Goal: Task Accomplishment & Management: Manage account settings

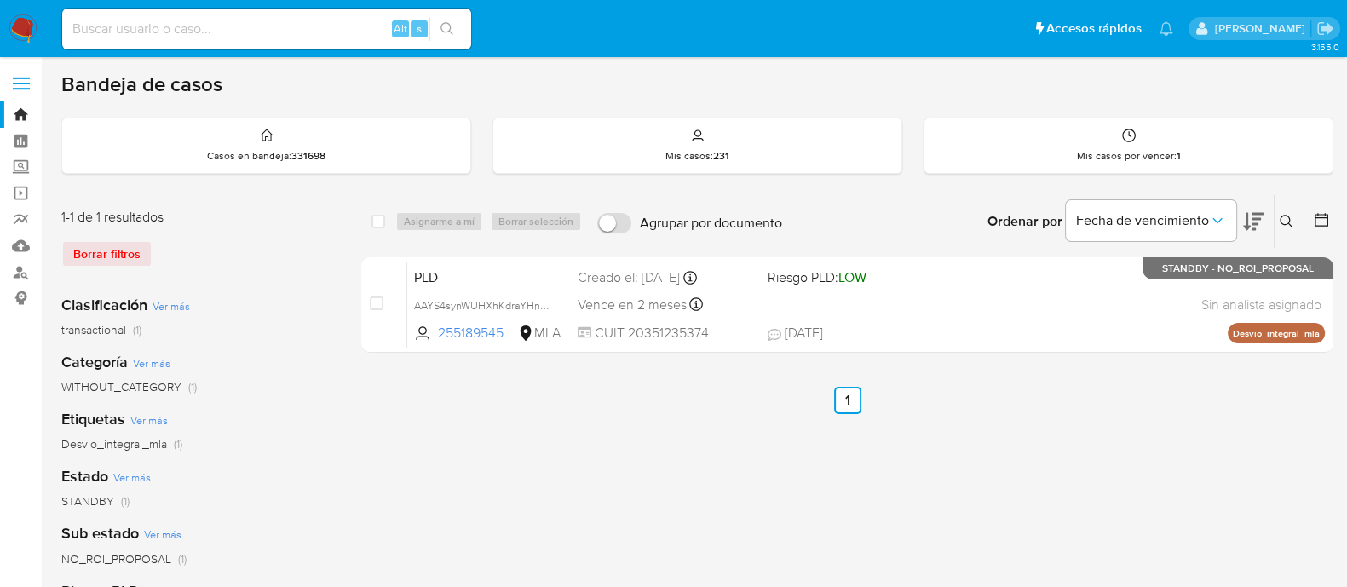
drag, startPoint x: 1290, startPoint y: 219, endPoint x: 1158, endPoint y: 279, distance: 145.6
click at [1290, 219] on icon at bounding box center [1286, 222] width 14 height 14
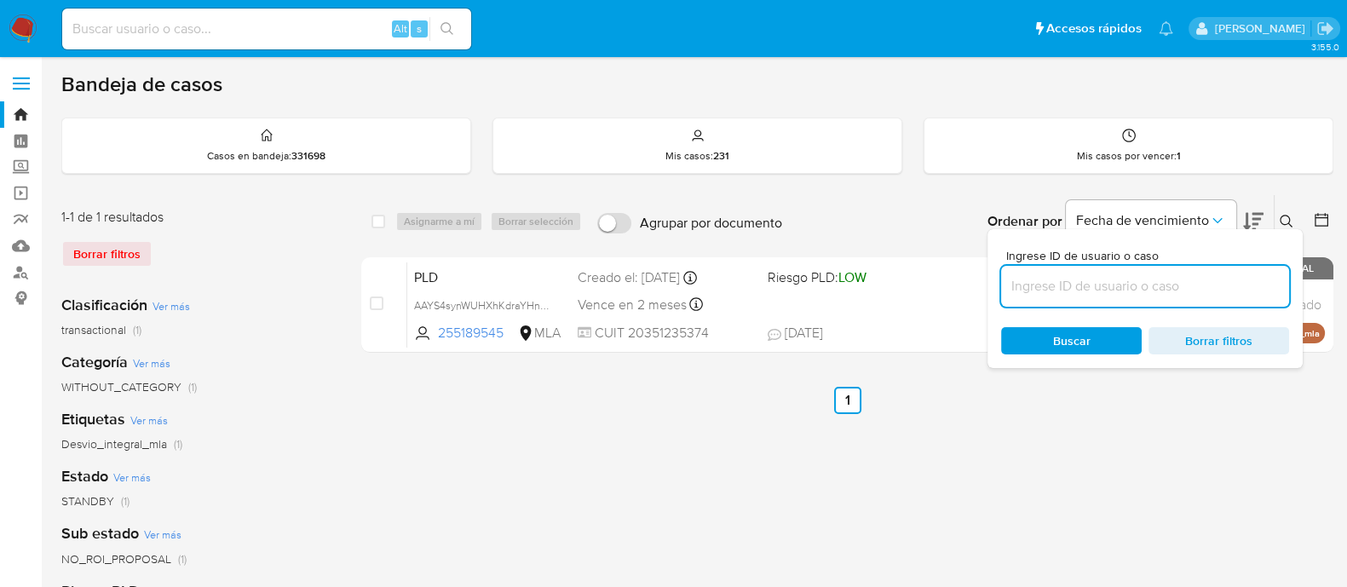
click at [1142, 279] on input at bounding box center [1145, 286] width 288 height 22
type input "158169594"
click at [1278, 219] on button at bounding box center [1288, 221] width 28 height 20
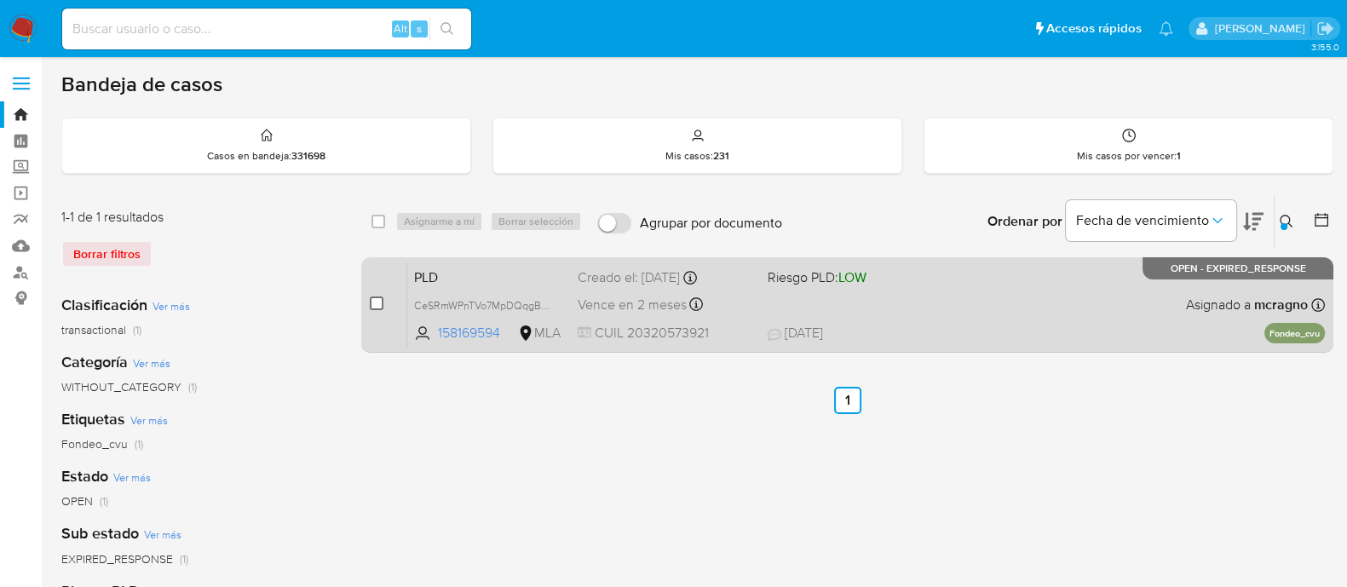
click at [376, 300] on input "checkbox" at bounding box center [377, 303] width 14 height 14
checkbox input "true"
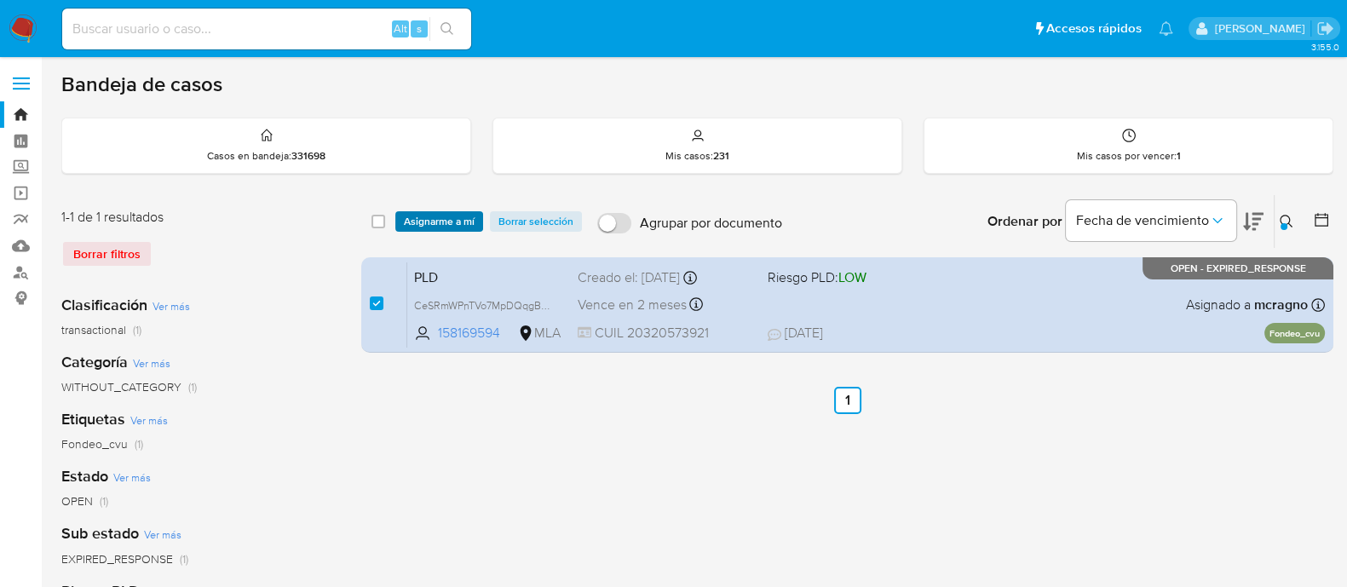
click at [437, 213] on span "Asignarme a mí" at bounding box center [439, 221] width 71 height 17
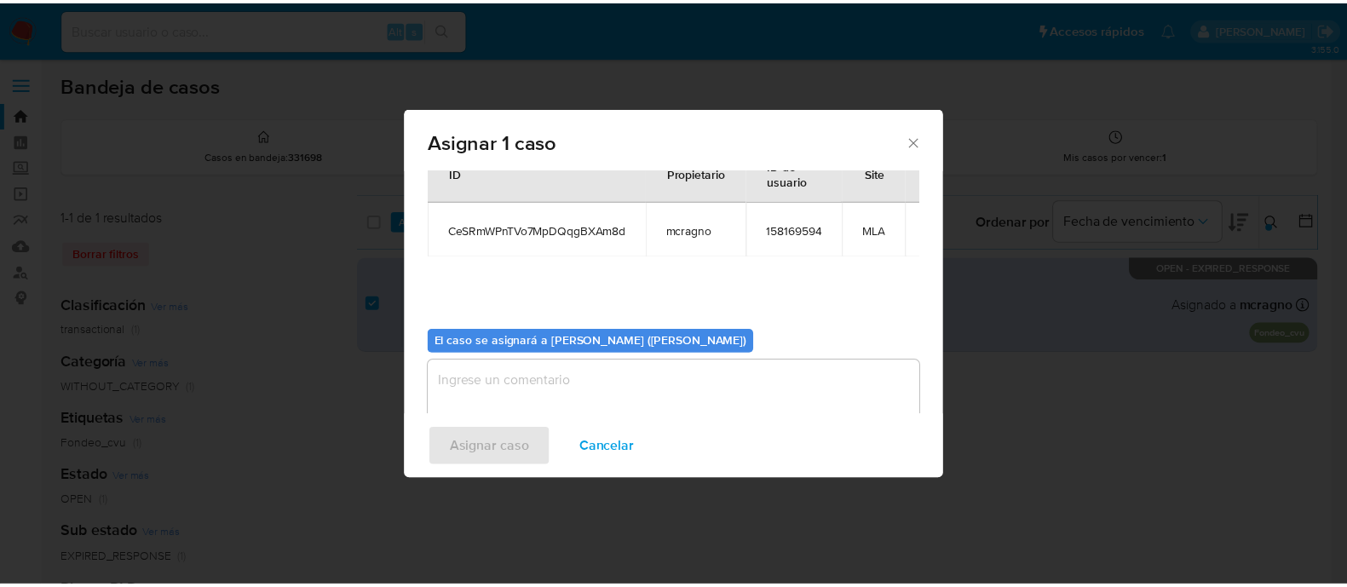
scroll to position [104, 0]
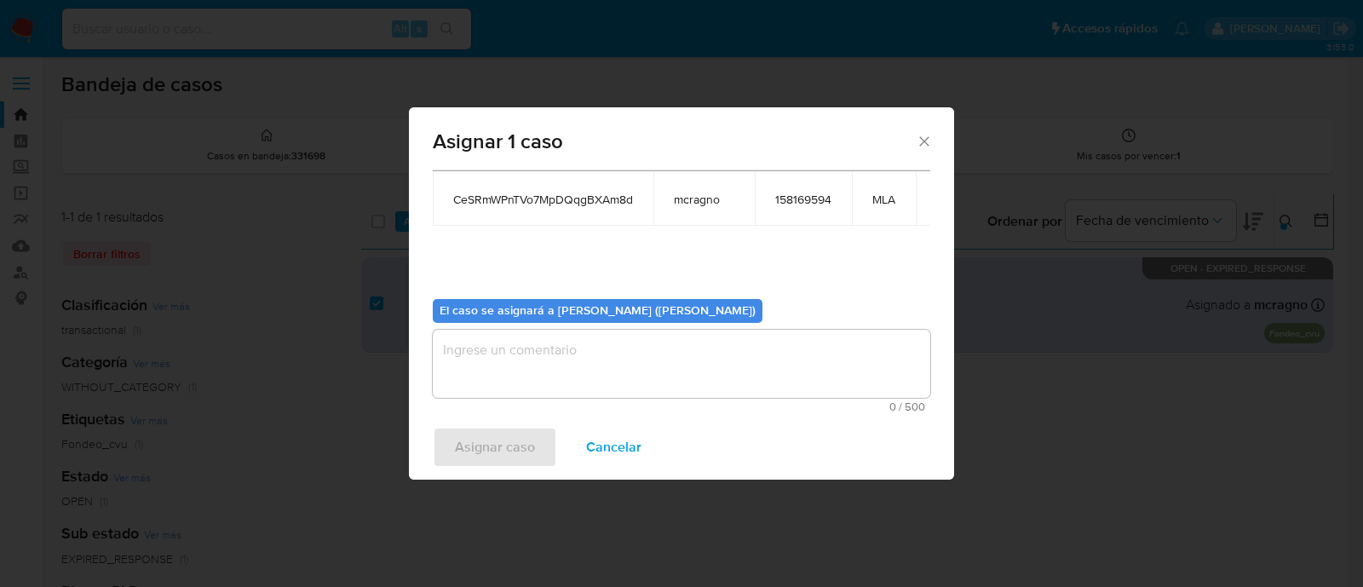
click at [557, 351] on textarea "assign-modal" at bounding box center [681, 364] width 497 height 68
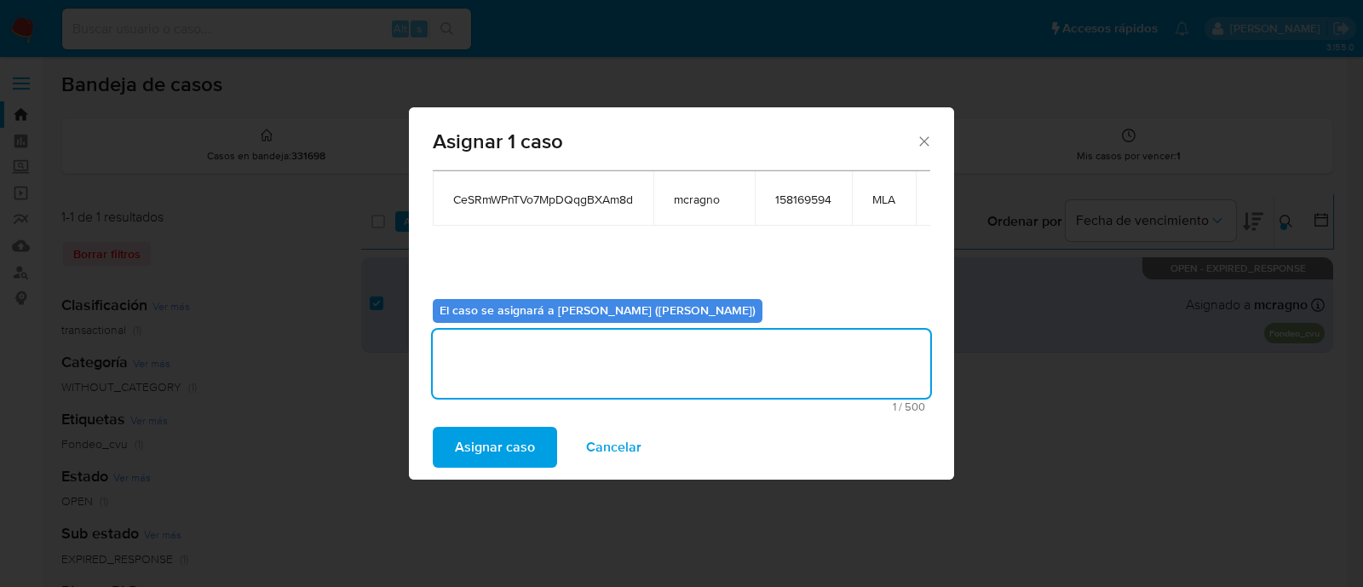
click at [486, 457] on span "Asignar caso" at bounding box center [495, 446] width 80 height 37
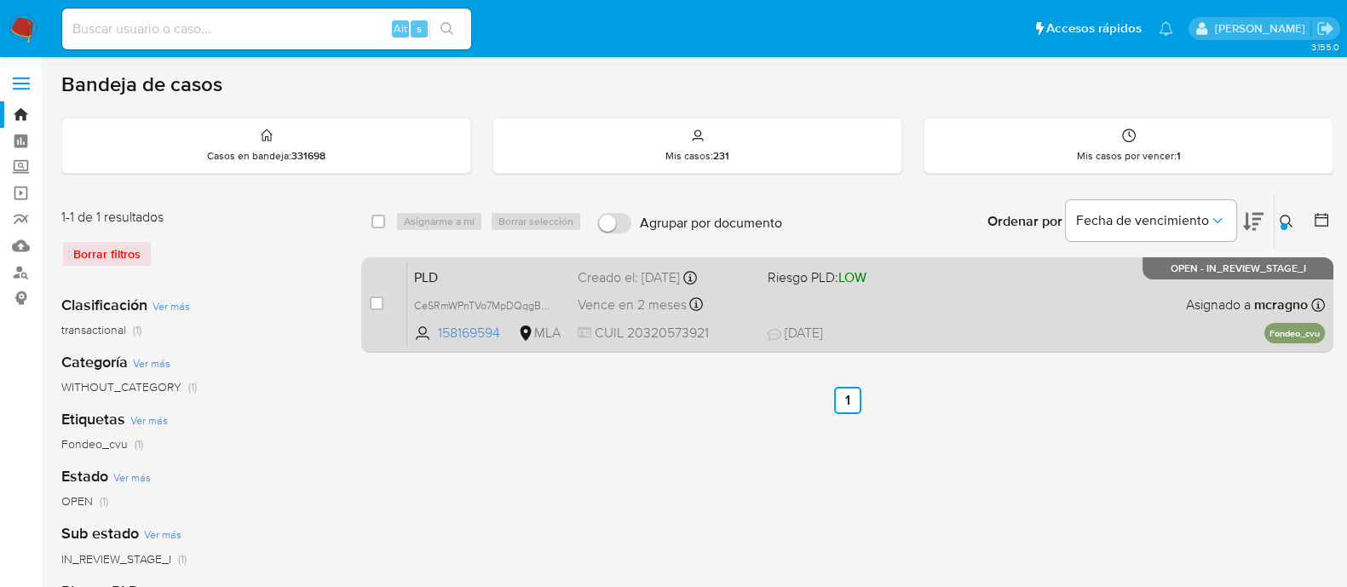
click at [953, 304] on div "PLD CeSRmWPnTVo7MpDQqgBXAm8d 158169594 MLA Riesgo PLD: LOW Creado el: 12/07/202…" at bounding box center [865, 304] width 917 height 86
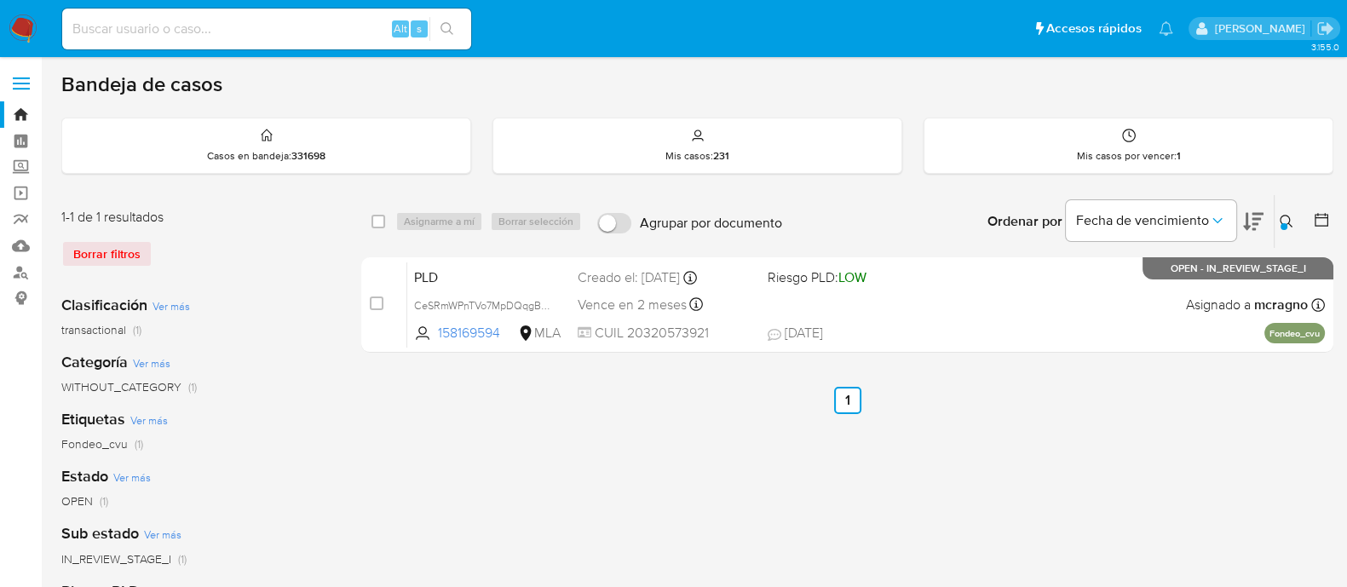
click at [1279, 221] on icon at bounding box center [1286, 222] width 14 height 14
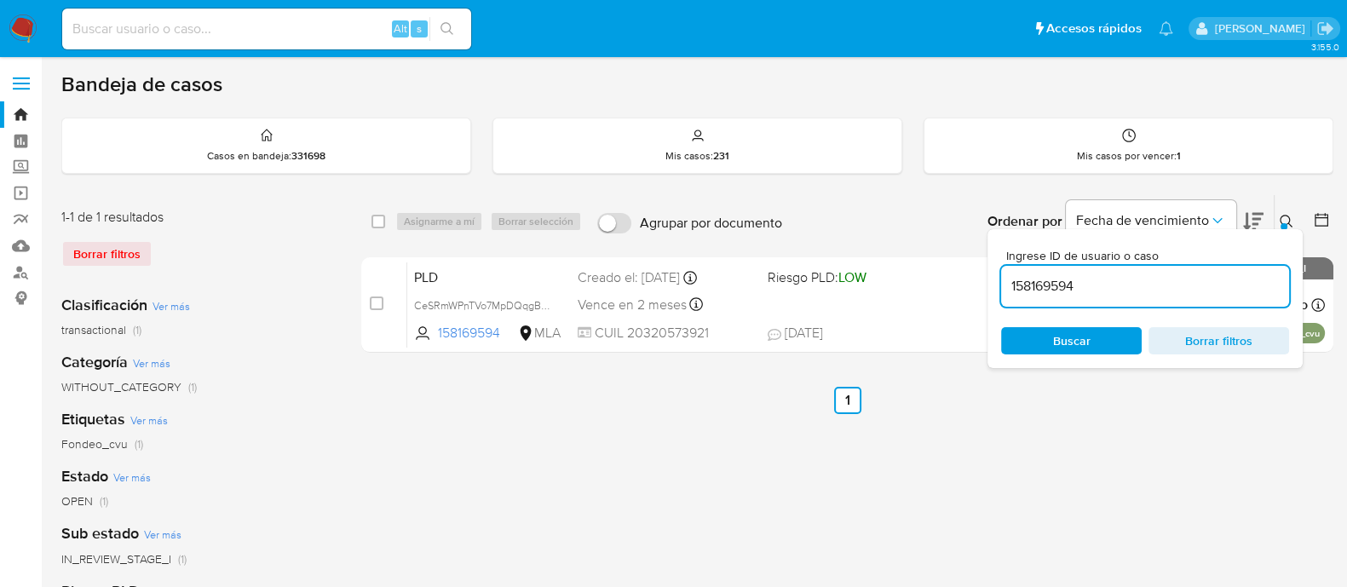
click at [1164, 292] on input "158169594" at bounding box center [1145, 286] width 288 height 22
click at [1282, 217] on icon at bounding box center [1286, 222] width 14 height 14
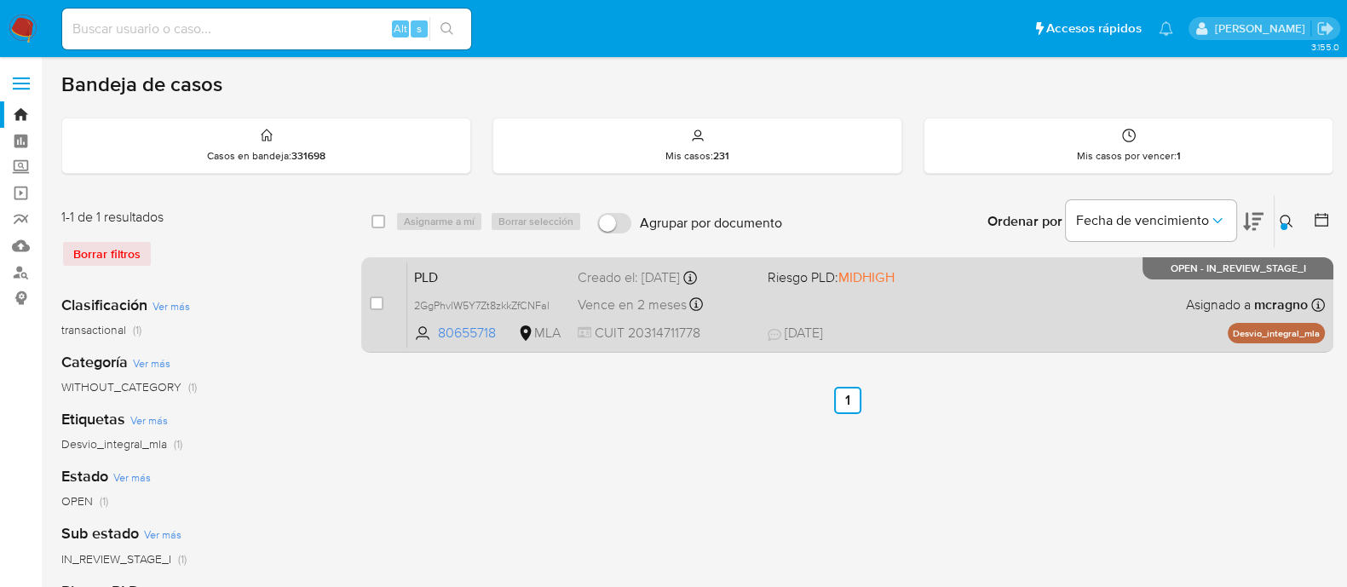
click at [940, 305] on div "PLD 2GgPhvlW5Y7Zt8zkkZfCNFal 80655718 MLA Riesgo PLD: MIDHIGH Creado el: 12/07/…" at bounding box center [865, 304] width 917 height 86
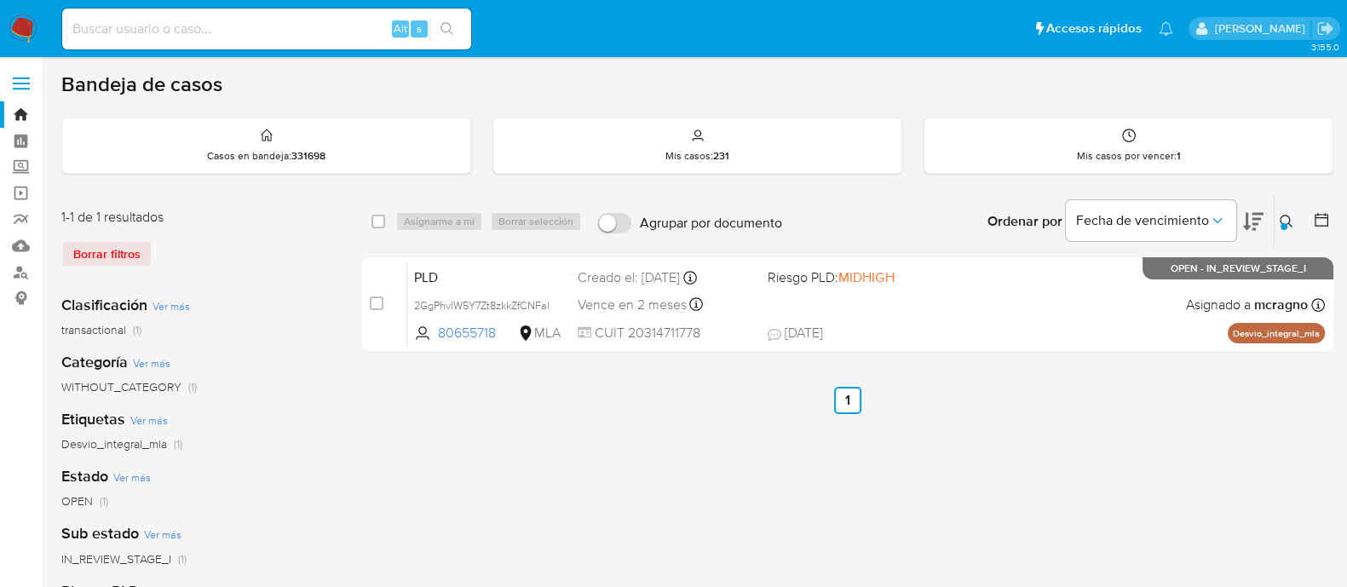
click at [1285, 218] on icon at bounding box center [1286, 222] width 14 height 14
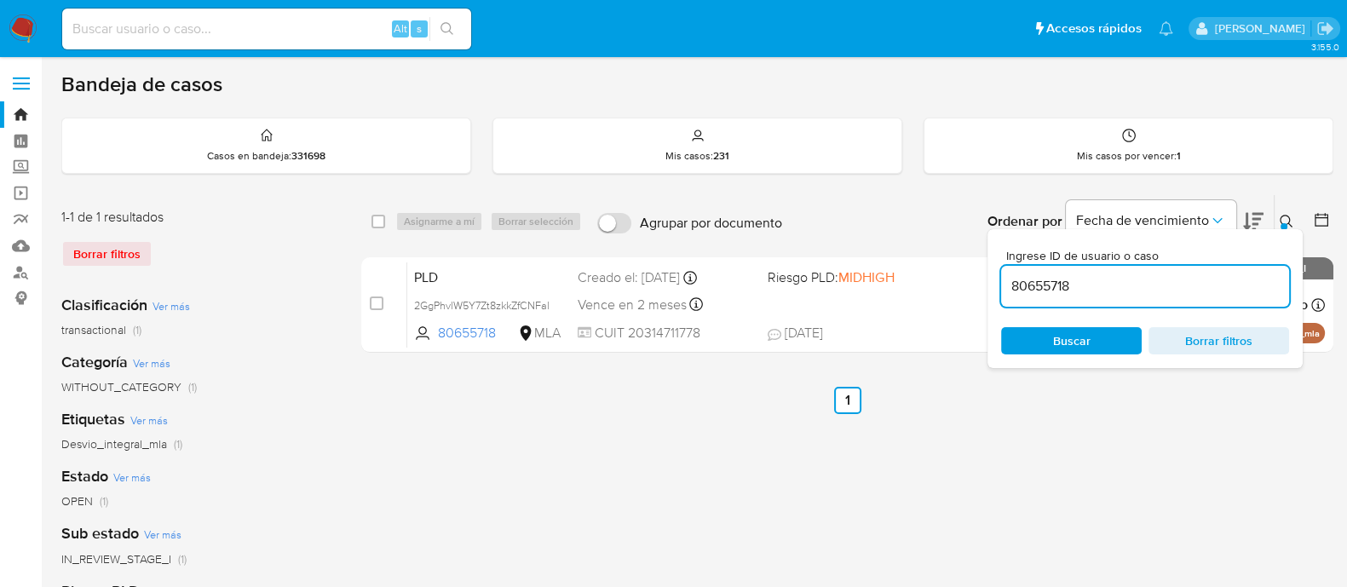
click at [1188, 275] on input "80655718" at bounding box center [1145, 286] width 288 height 22
click at [1285, 215] on icon at bounding box center [1286, 222] width 14 height 14
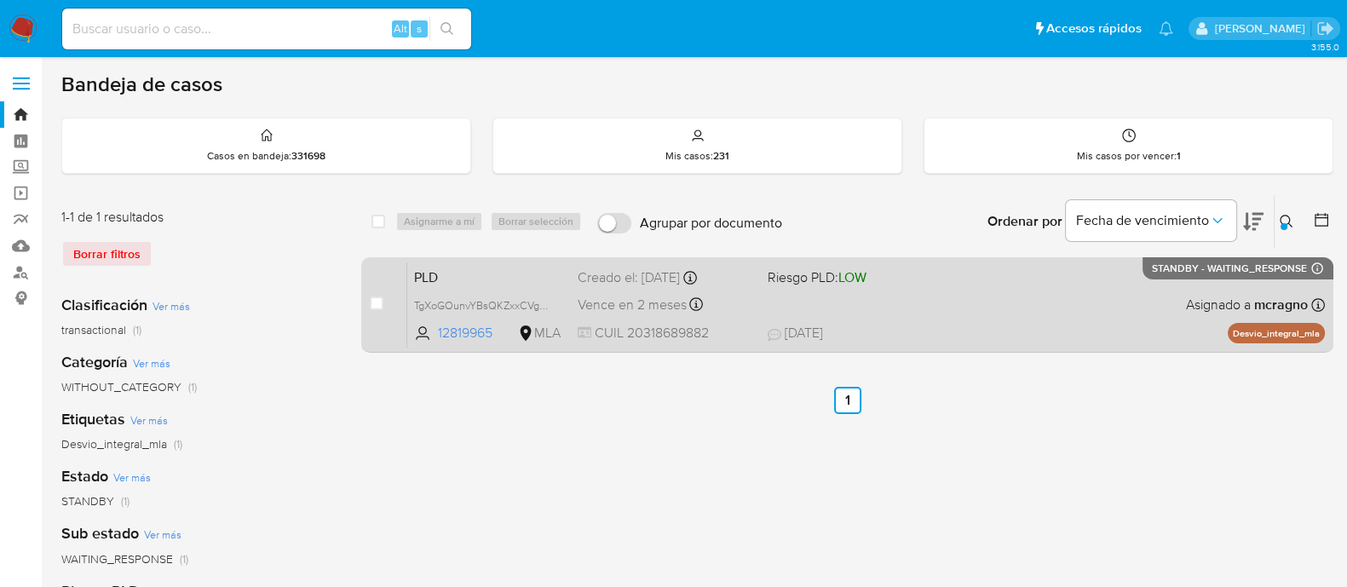
click at [1001, 301] on div "PLD TgXoGOunvYBsQKZxxCVgD2ft 12819965 MLA Riesgo PLD: LOW Creado el: 12/07/2025…" at bounding box center [865, 304] width 917 height 86
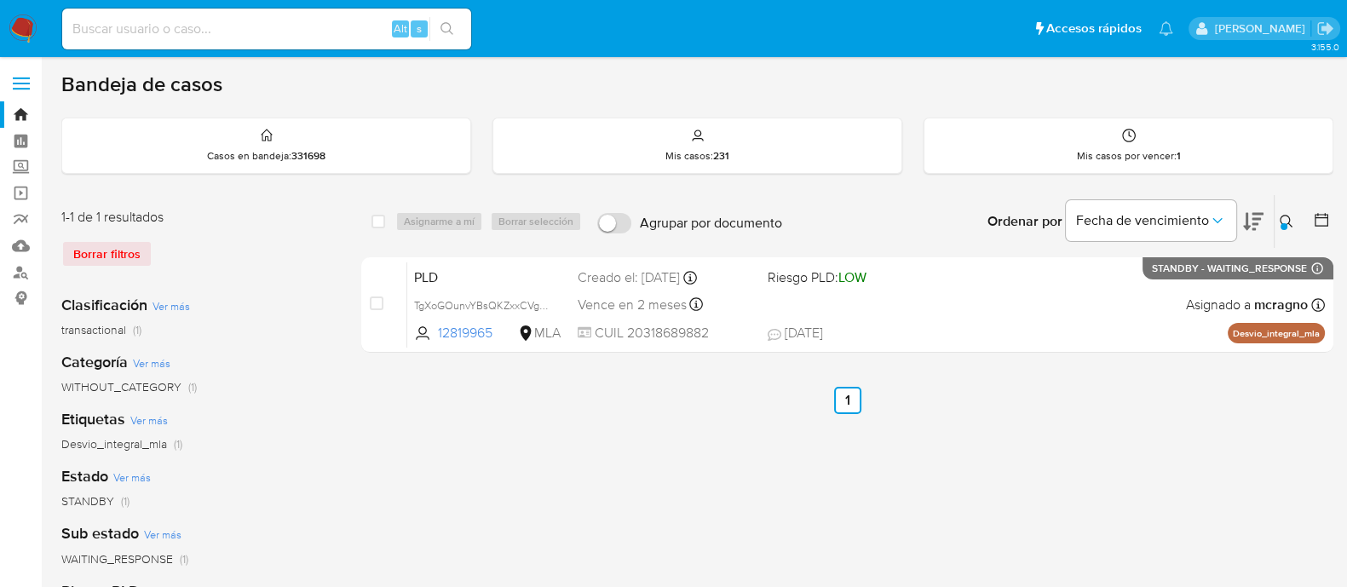
click at [1285, 221] on icon at bounding box center [1286, 222] width 14 height 14
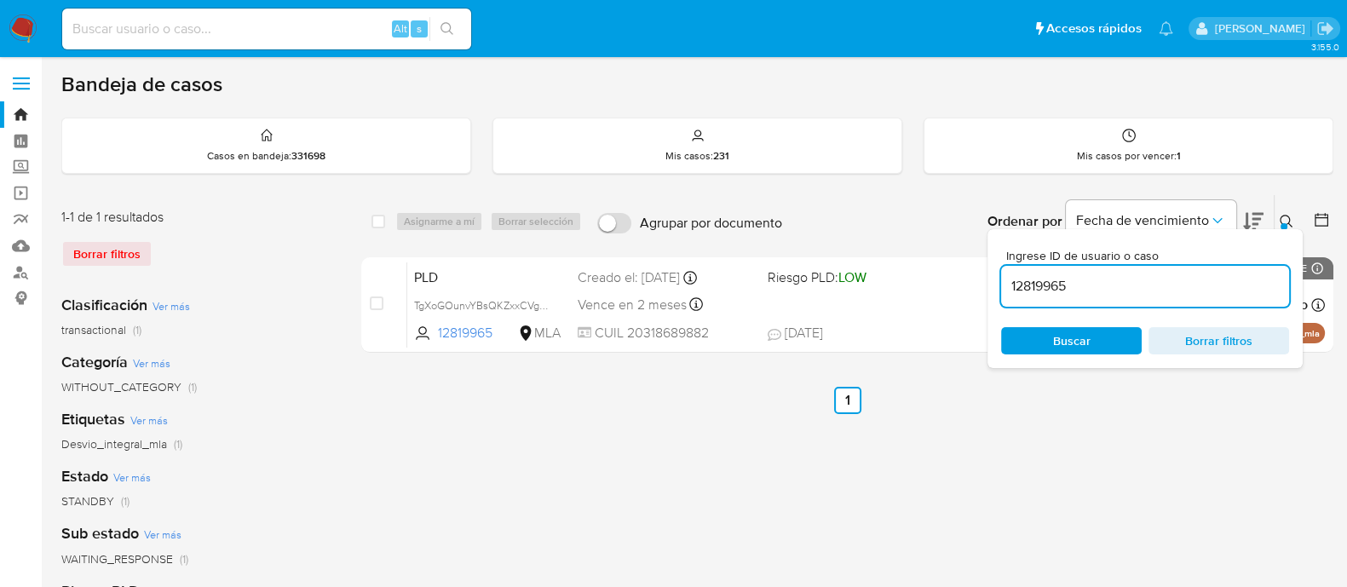
click at [1175, 283] on input "12819965" at bounding box center [1145, 286] width 288 height 22
type input "423987966"
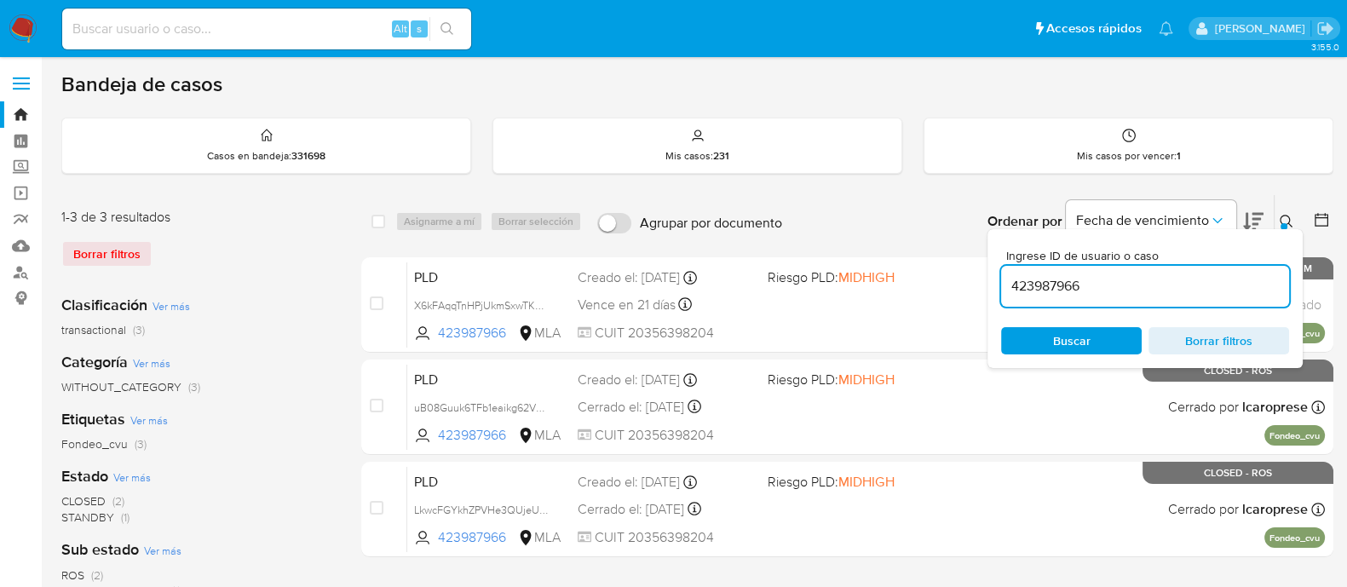
click at [1287, 221] on icon at bounding box center [1285, 221] width 13 height 13
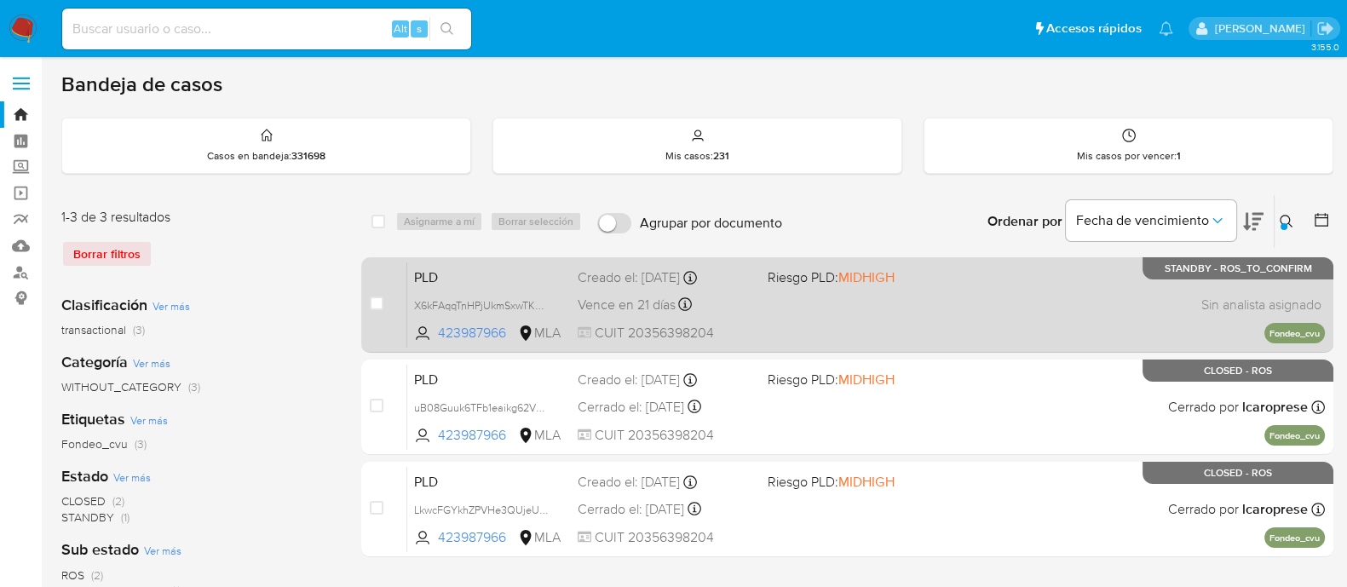
click at [1030, 290] on div "PLD X6kFAqqTnHPjUkmSxwTKme72 423987966 MLA Riesgo PLD: MIDHIGH Creado el: 12/06…" at bounding box center [865, 304] width 917 height 86
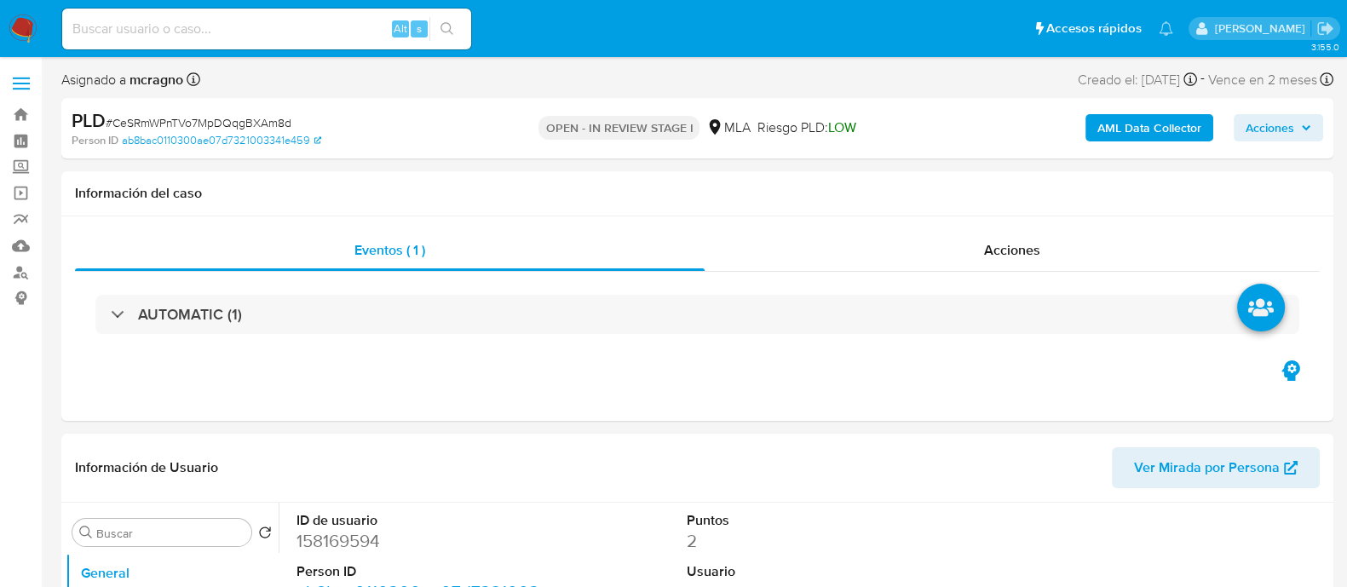
select select "10"
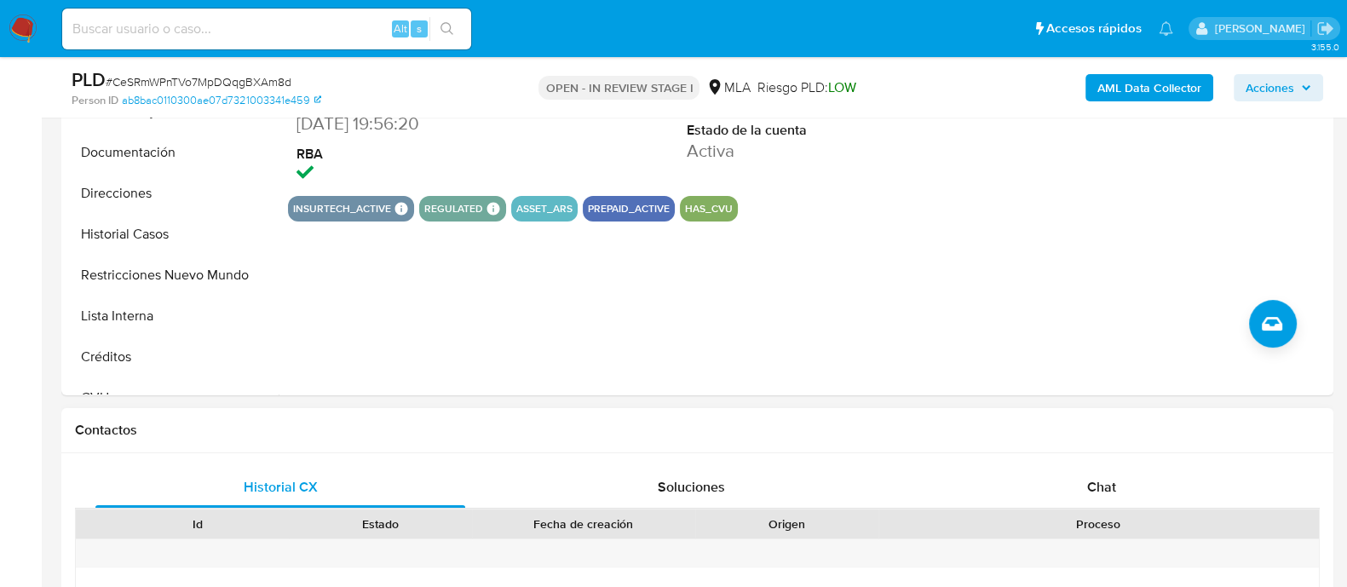
scroll to position [532, 0]
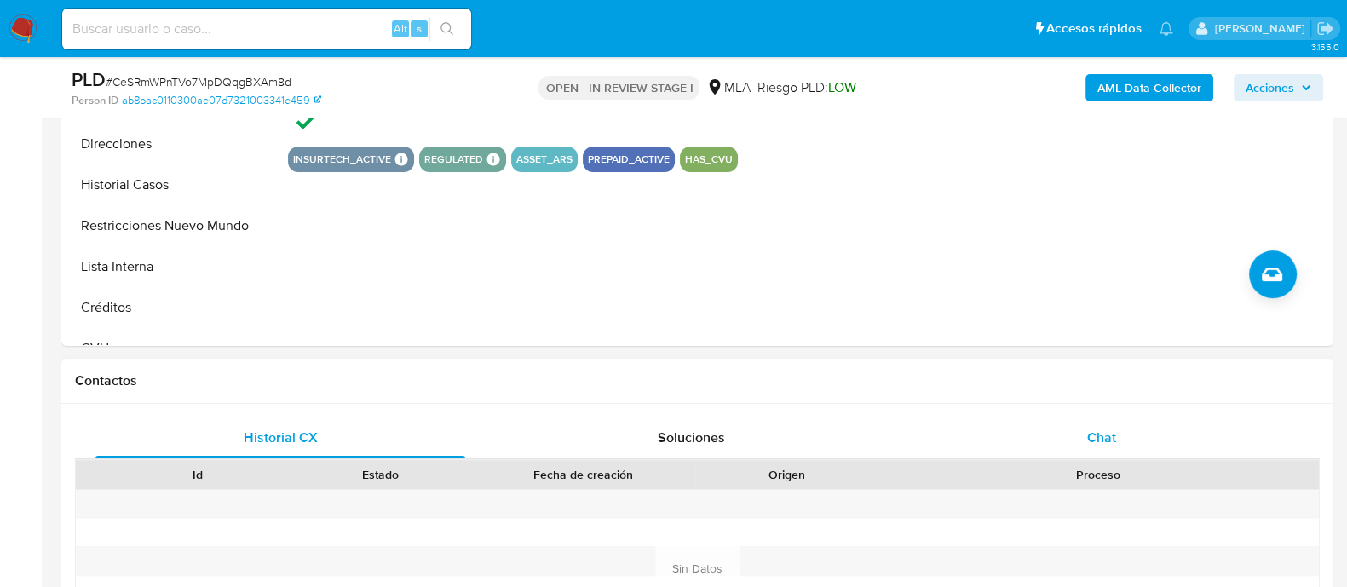
click at [1129, 436] on div "Chat" at bounding box center [1102, 437] width 370 height 41
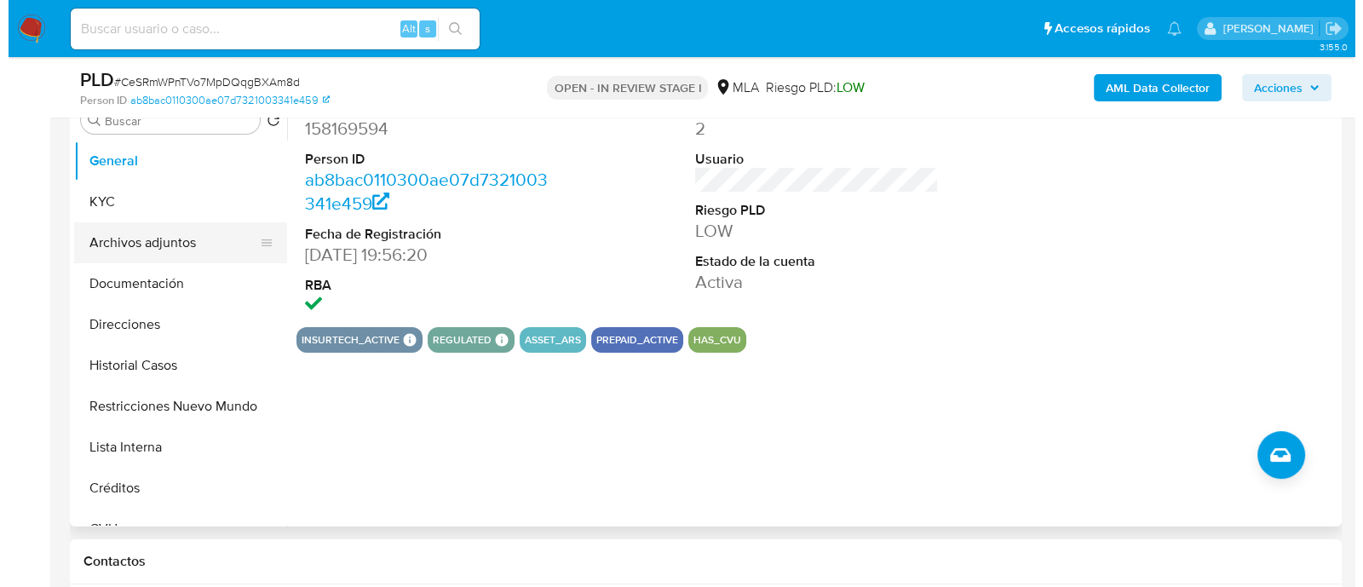
scroll to position [319, 0]
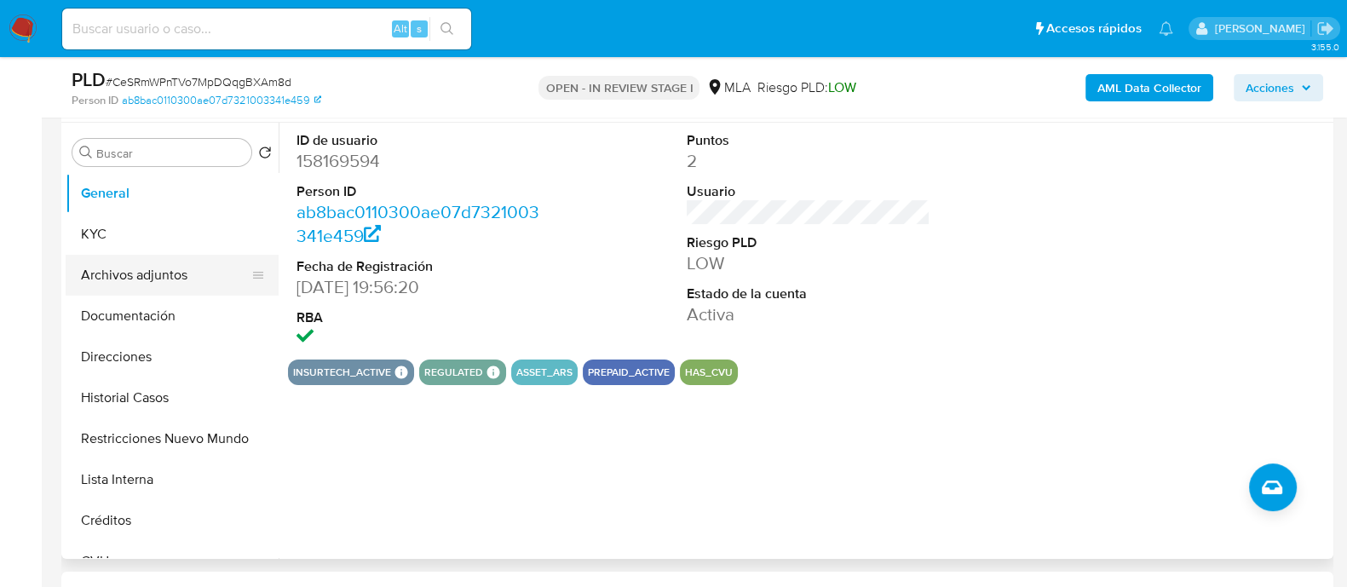
click at [154, 233] on button "KYC" at bounding box center [172, 234] width 213 height 41
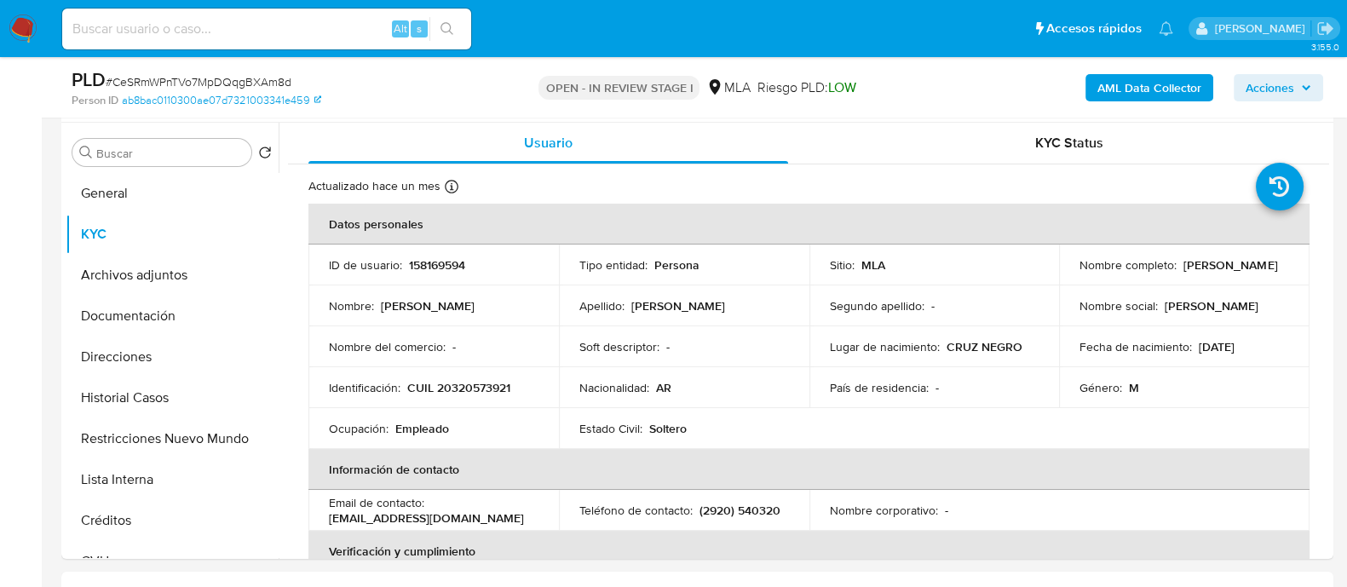
drag, startPoint x: 1072, startPoint y: 270, endPoint x: 524, endPoint y: 11, distance: 606.6
click at [1261, 274] on td "Nombre completo : Cristian Andres Rodriguez" at bounding box center [1184, 264] width 250 height 41
copy p "Cristian Andres Rodriguez"
click at [159, 283] on button "Archivos adjuntos" at bounding box center [165, 275] width 199 height 41
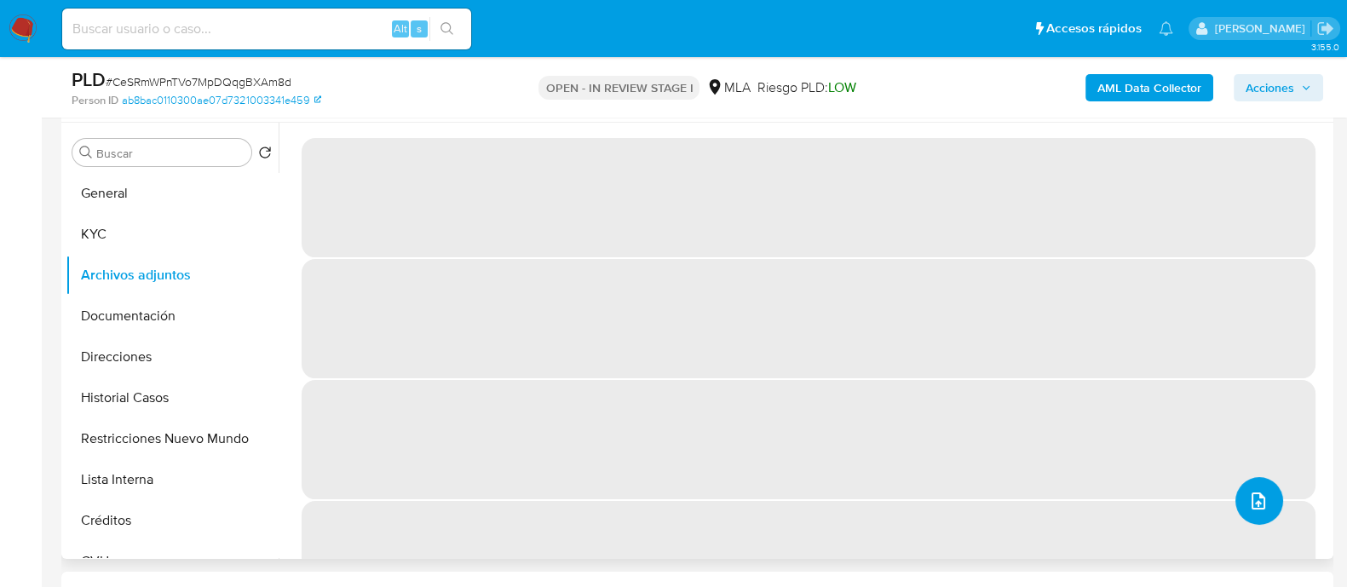
click at [1263, 513] on button "upload-file" at bounding box center [1259, 501] width 48 height 48
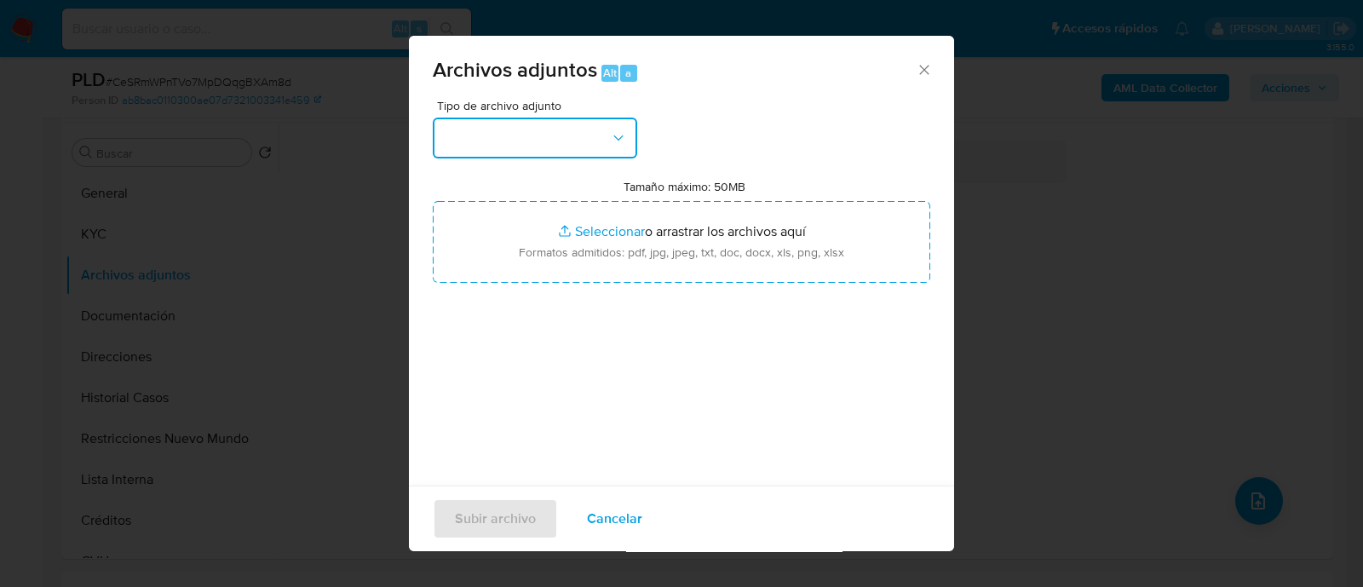
click at [532, 146] on button "button" at bounding box center [535, 138] width 204 height 41
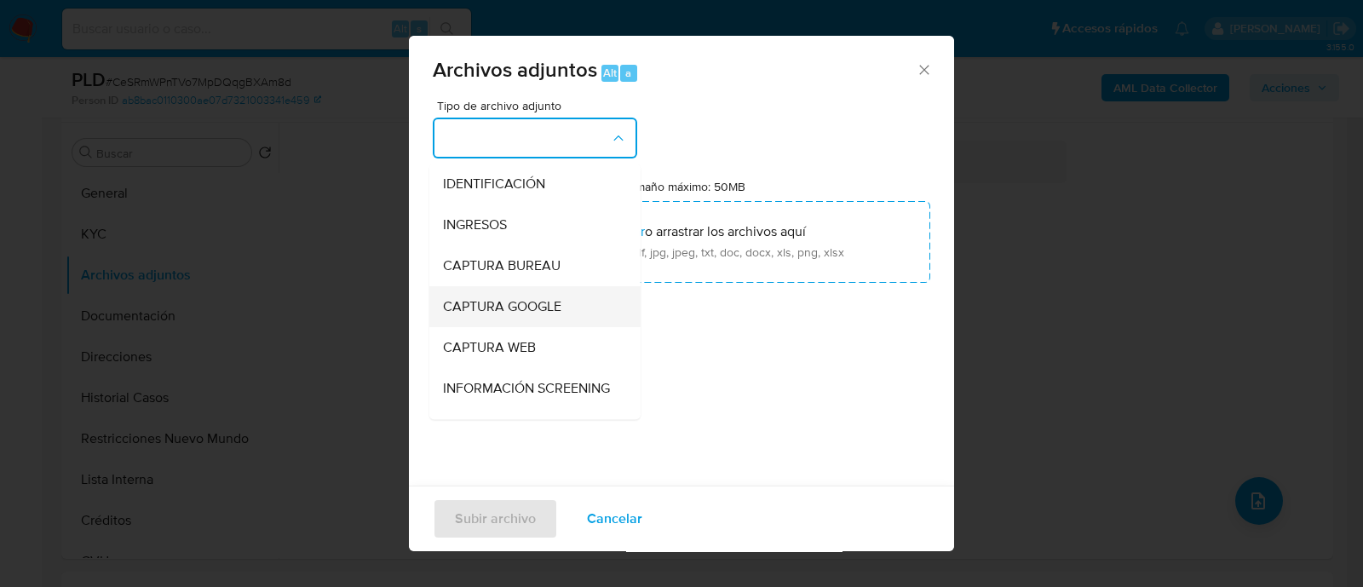
scroll to position [212, 0]
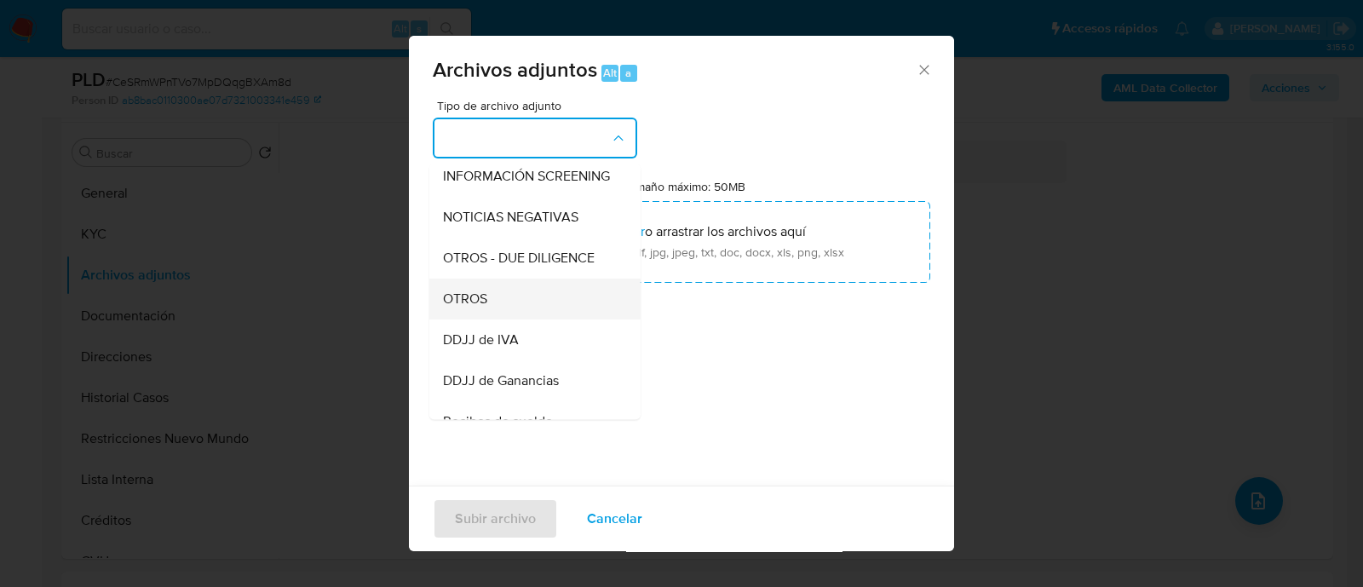
click at [498, 319] on div "OTROS" at bounding box center [530, 299] width 174 height 41
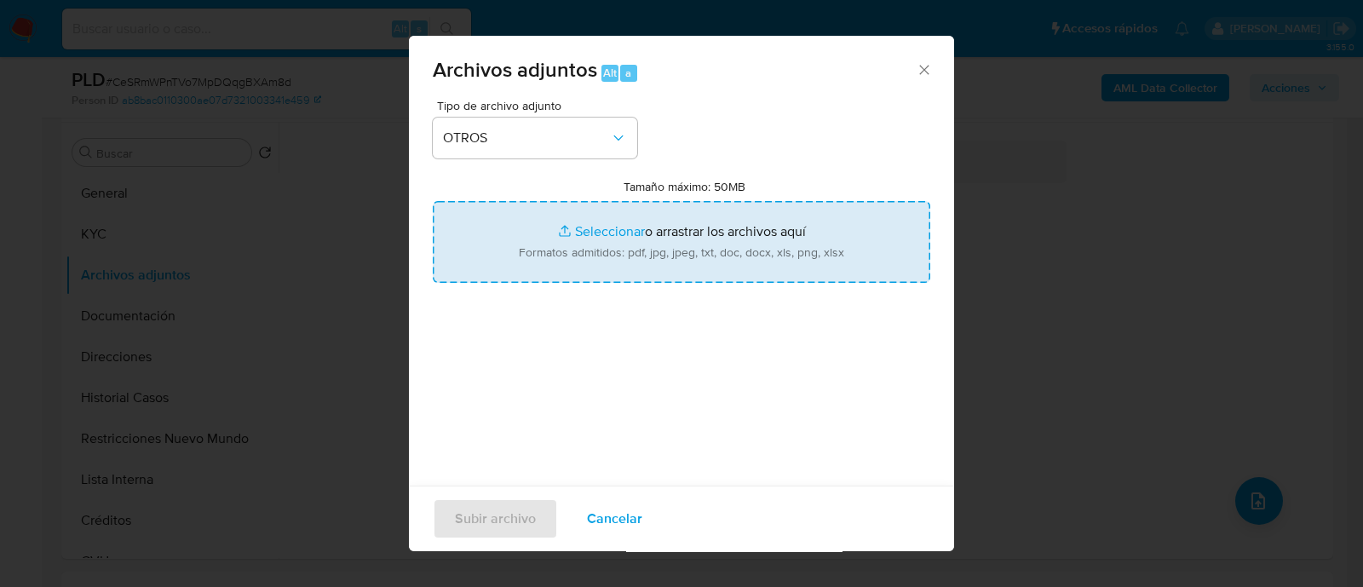
click at [632, 247] on input "Tamaño máximo: 50MB Seleccionar archivos" at bounding box center [681, 242] width 497 height 82
type input "C:\fakepath\158169594 - Boleto compra venta.png"
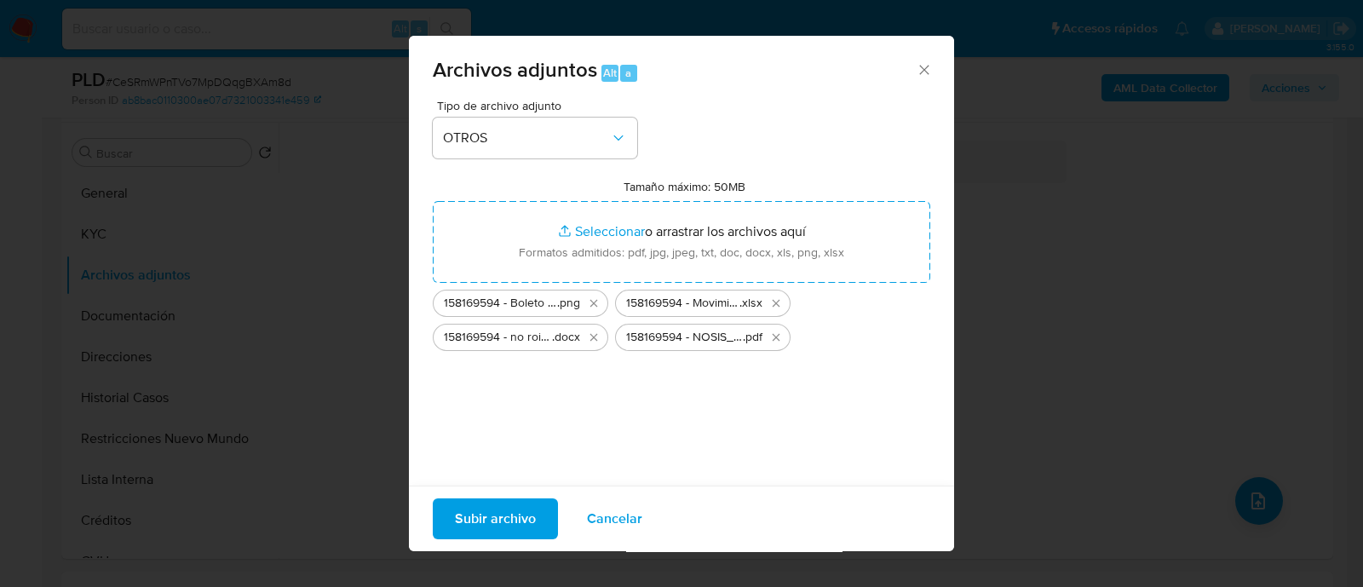
click at [475, 513] on span "Subir archivo" at bounding box center [495, 518] width 81 height 37
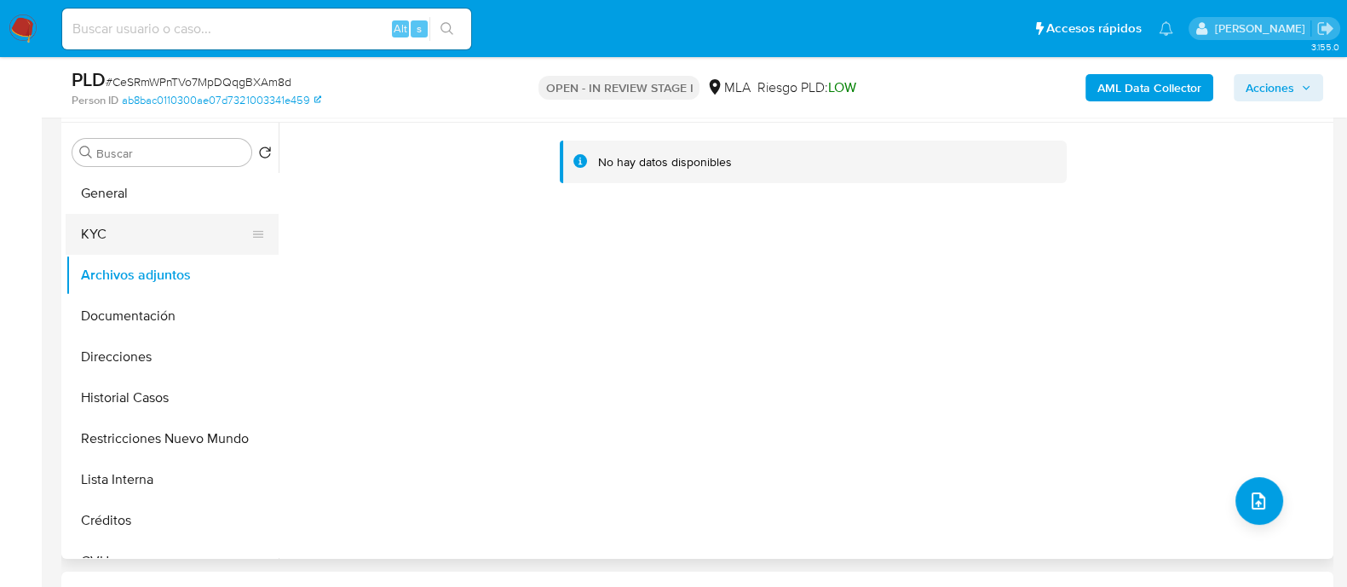
click at [165, 197] on button "General" at bounding box center [172, 193] width 213 height 41
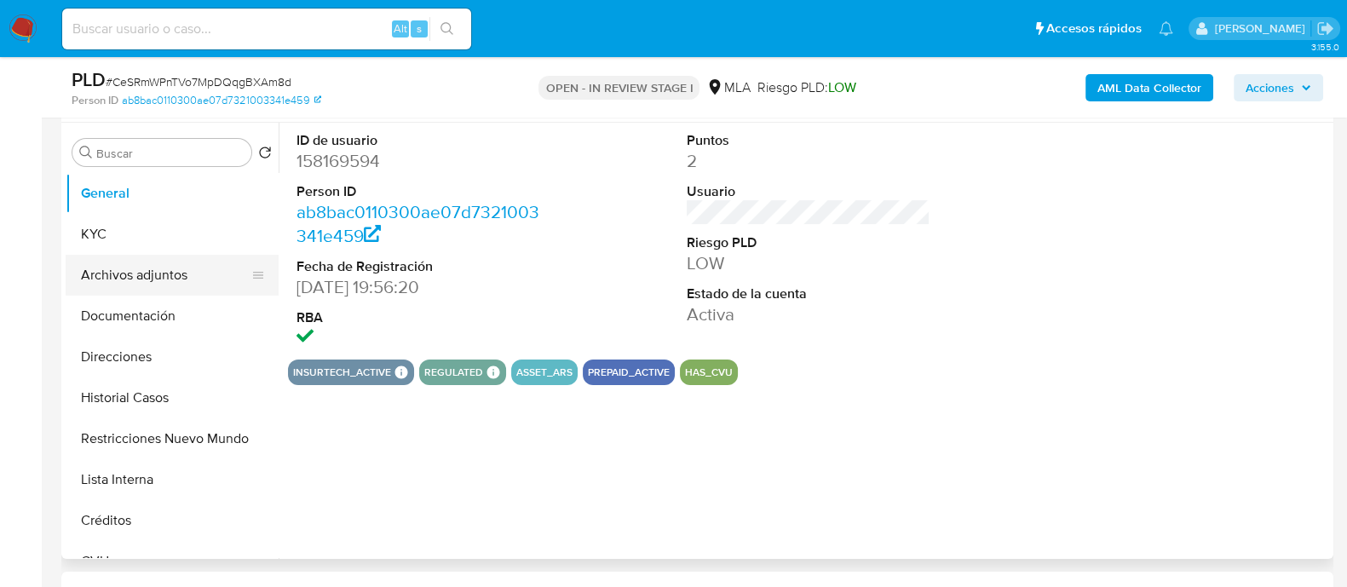
click at [163, 271] on button "Archivos adjuntos" at bounding box center [165, 275] width 199 height 41
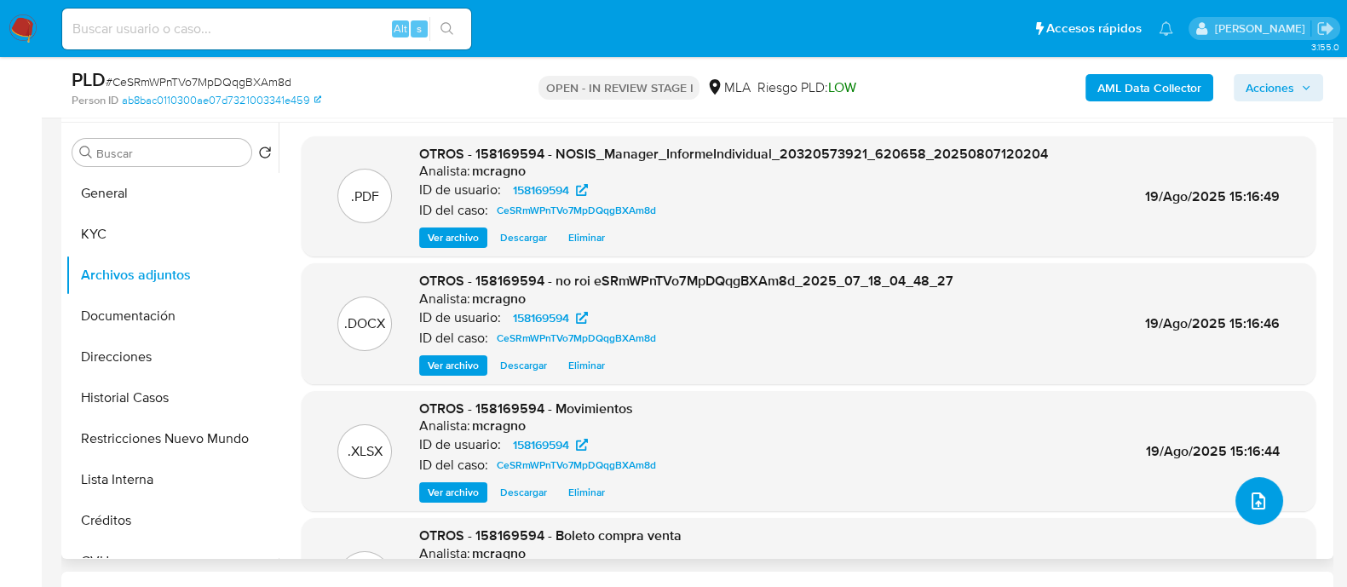
click at [1256, 501] on icon "upload-file" at bounding box center [1258, 500] width 14 height 17
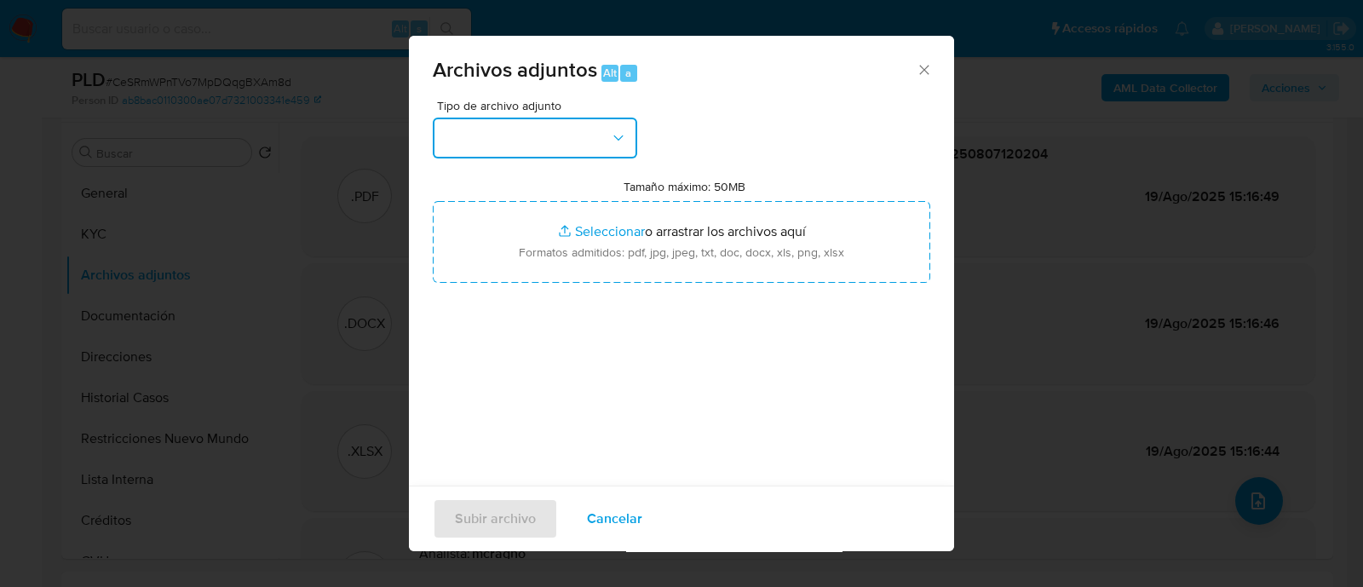
click at [571, 151] on button "button" at bounding box center [535, 138] width 204 height 41
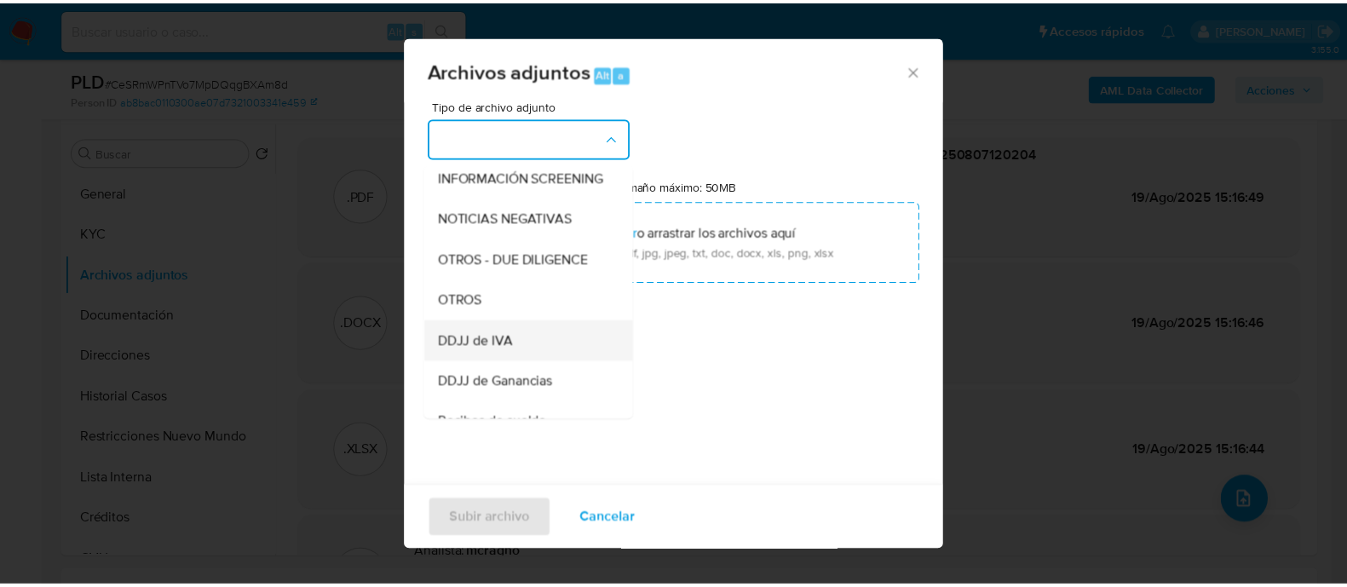
scroll to position [319, 0]
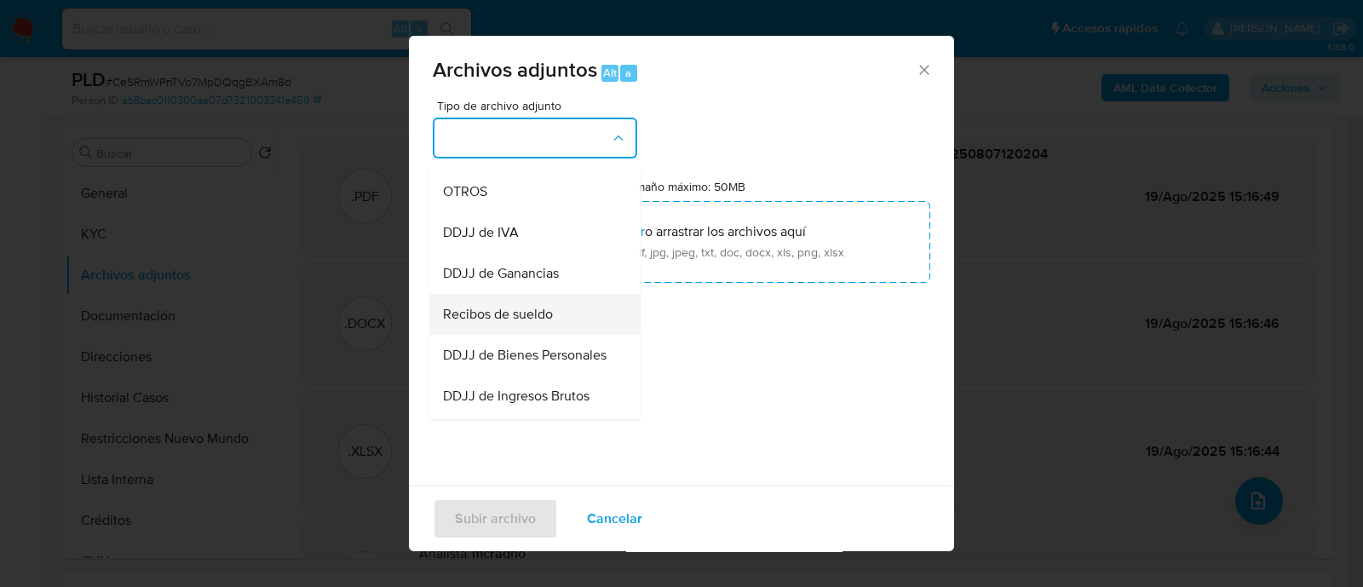
click at [524, 323] on span "Recibos de sueldo" at bounding box center [498, 314] width 110 height 17
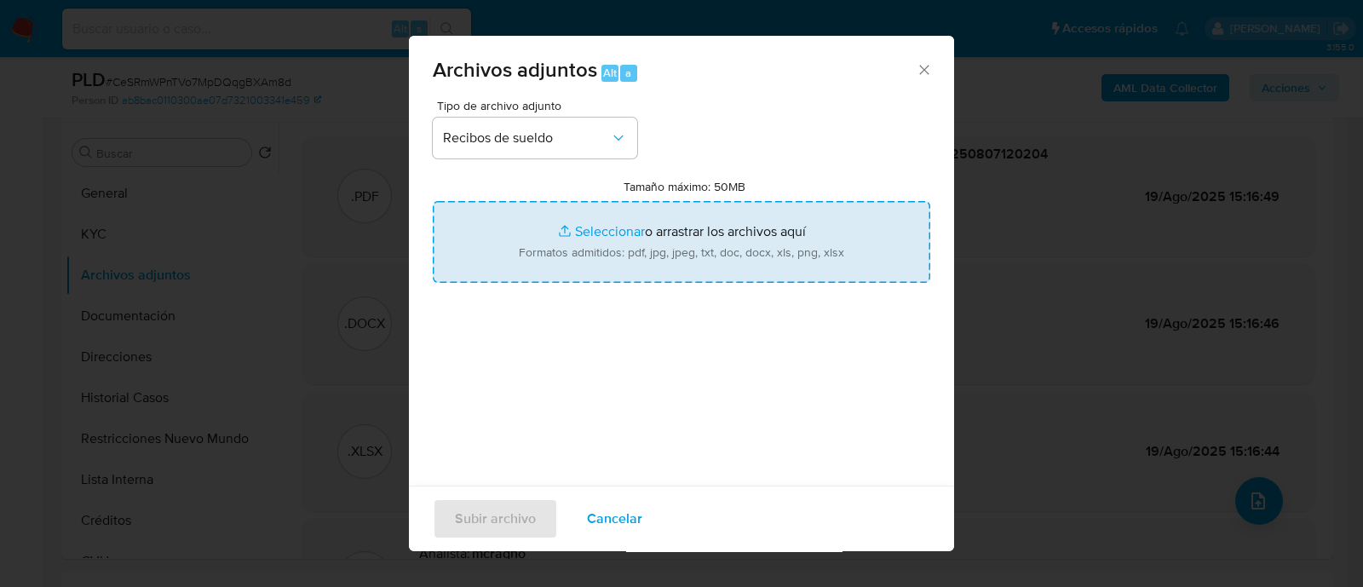
click at [652, 247] on input "Tamaño máximo: 50MB Seleccionar archivos" at bounding box center [681, 242] width 497 height 82
type input "C:\fakepath\158169594 - Recibos de sueldo mayo - julio 2025.pdf"
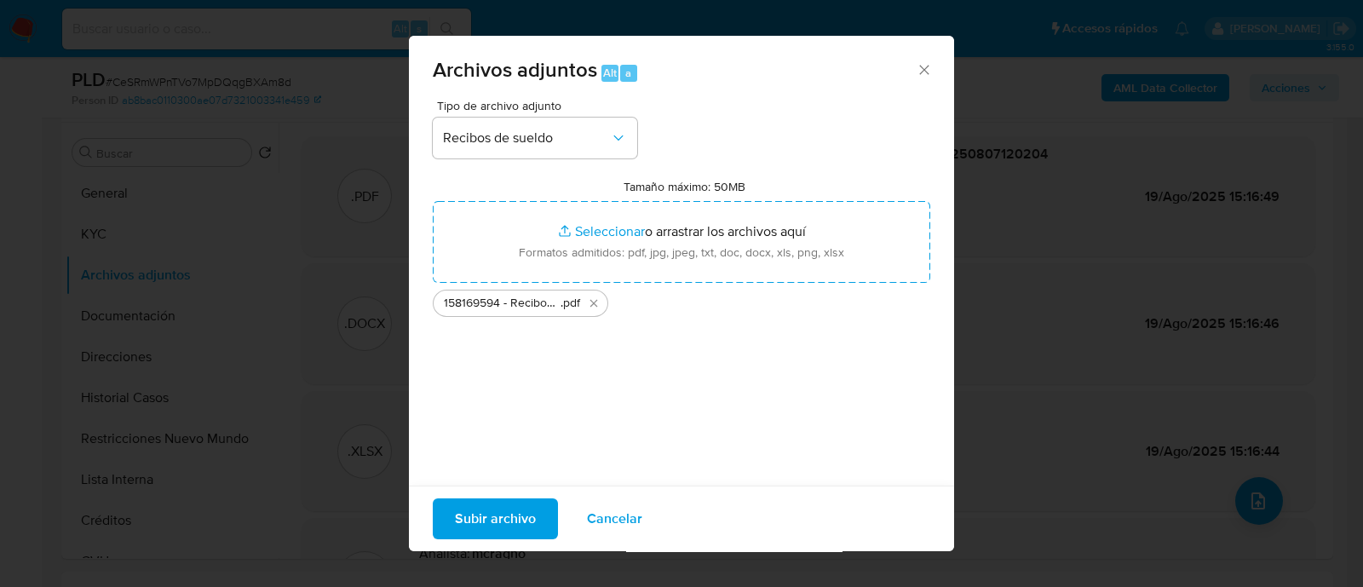
click at [842, 165] on div "Tipo de archivo adjunto Recibos de sueldo Tamaño máximo: 50MB Seleccionar archi…" at bounding box center [681, 301] width 497 height 402
click at [527, 523] on span "Subir archivo" at bounding box center [495, 518] width 81 height 37
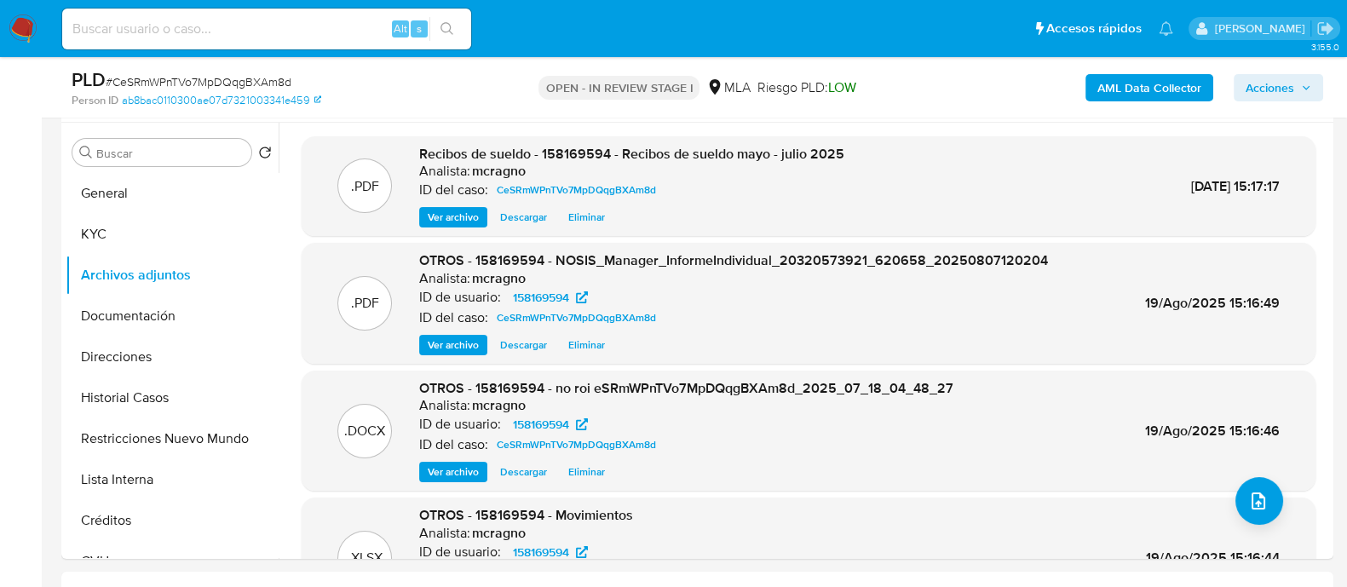
click at [1310, 93] on button "Acciones" at bounding box center [1277, 87] width 89 height 27
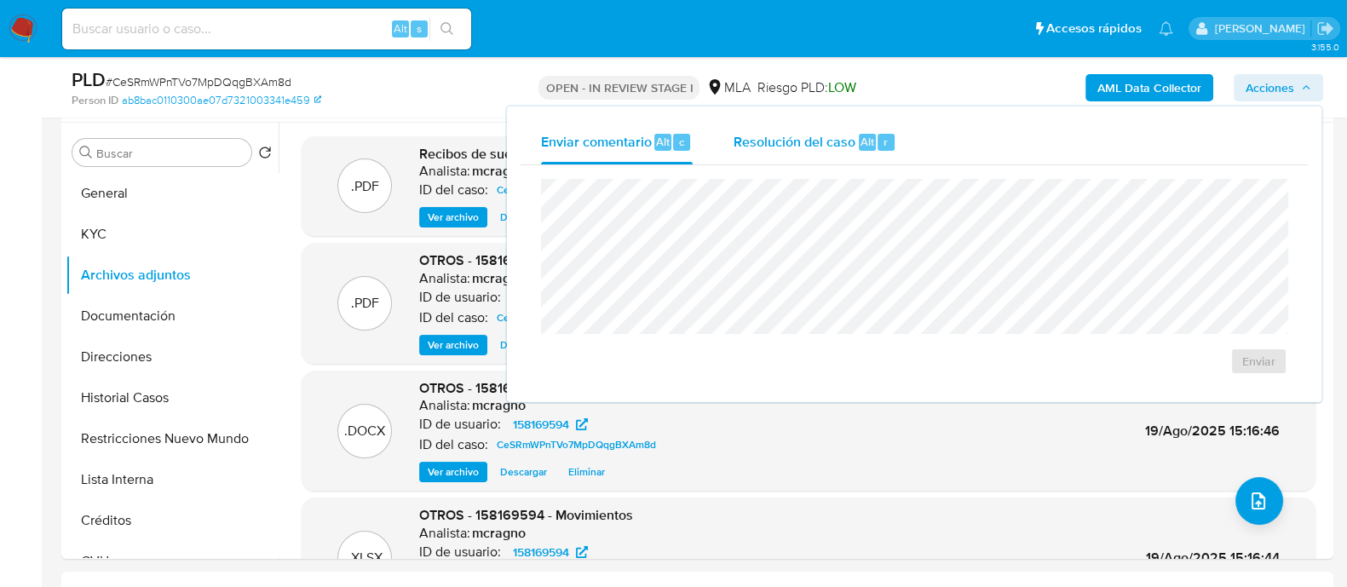
click at [887, 149] on div "r" at bounding box center [885, 142] width 17 height 17
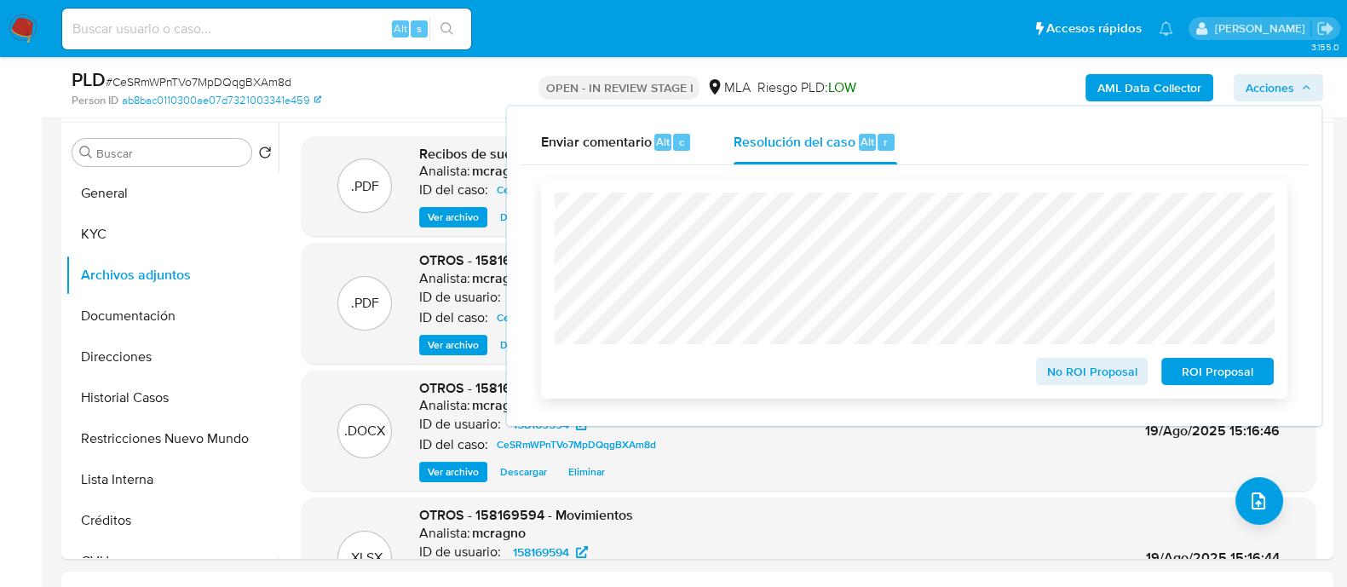
click at [1074, 358] on div "No ROI Proposal" at bounding box center [1092, 368] width 126 height 34
click at [1074, 368] on span "No ROI Proposal" at bounding box center [1092, 371] width 89 height 24
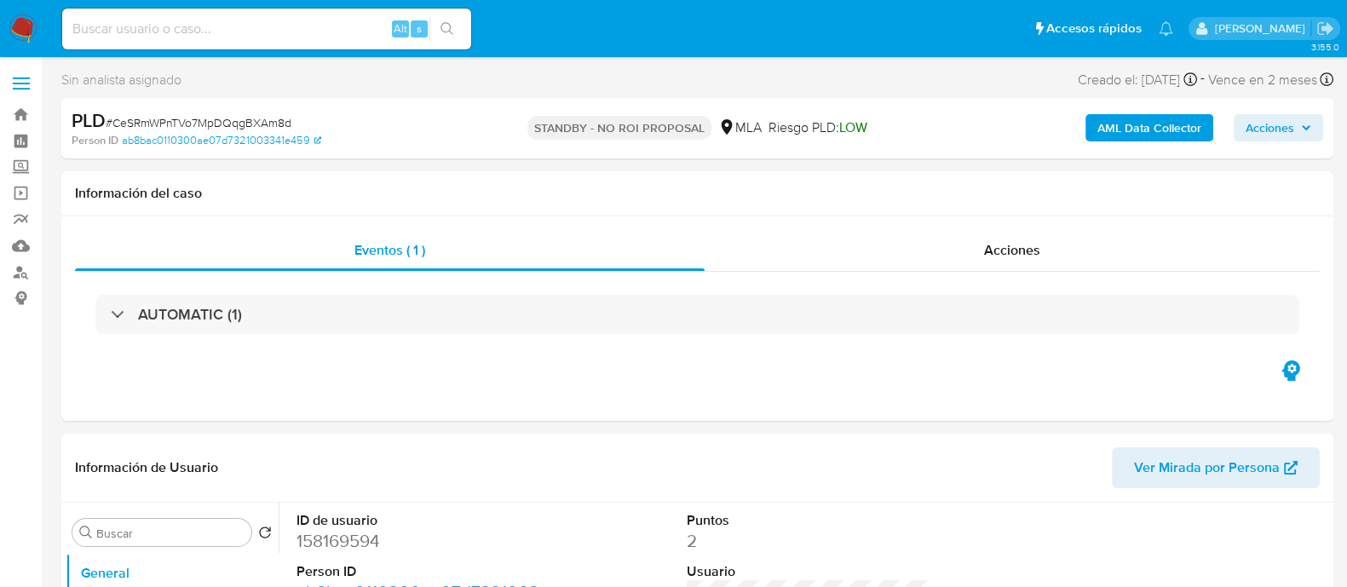
select select "10"
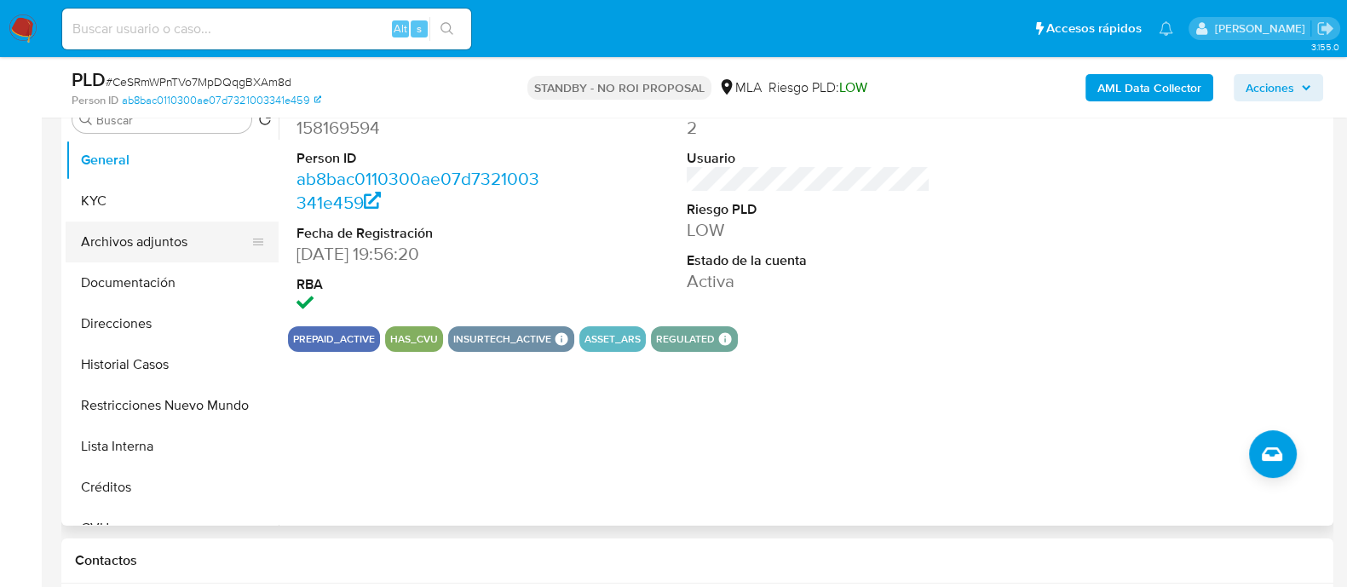
scroll to position [319, 0]
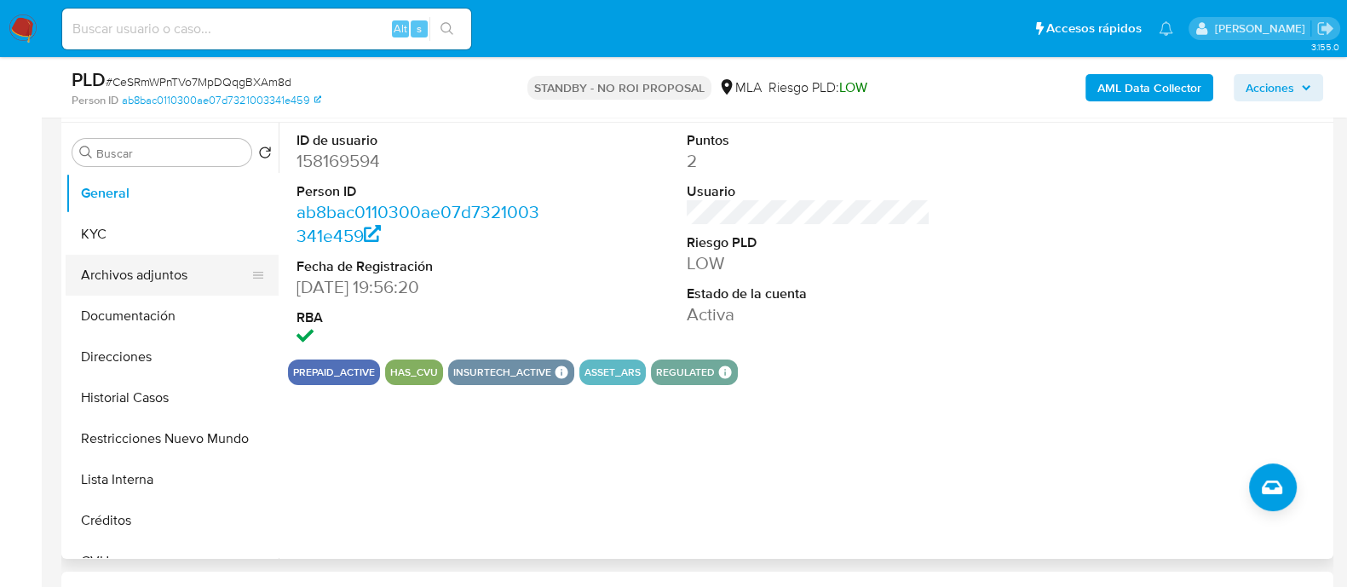
click at [166, 268] on button "Archivos adjuntos" at bounding box center [165, 275] width 199 height 41
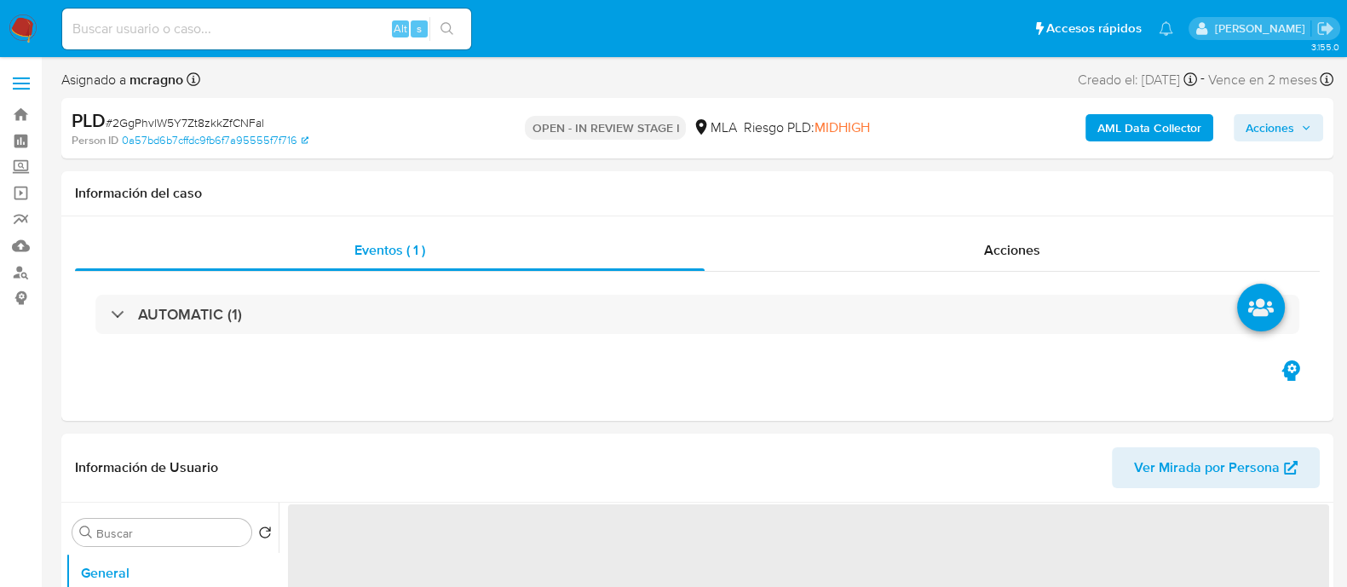
select select "10"
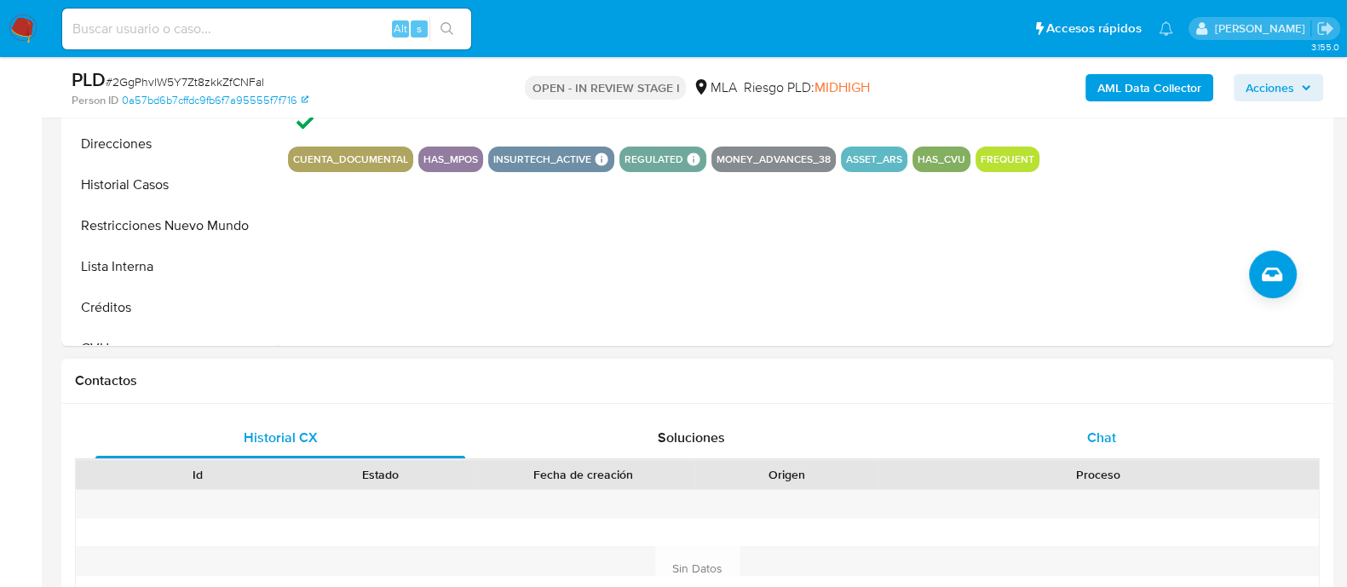
click at [1118, 446] on div "Chat" at bounding box center [1102, 437] width 370 height 41
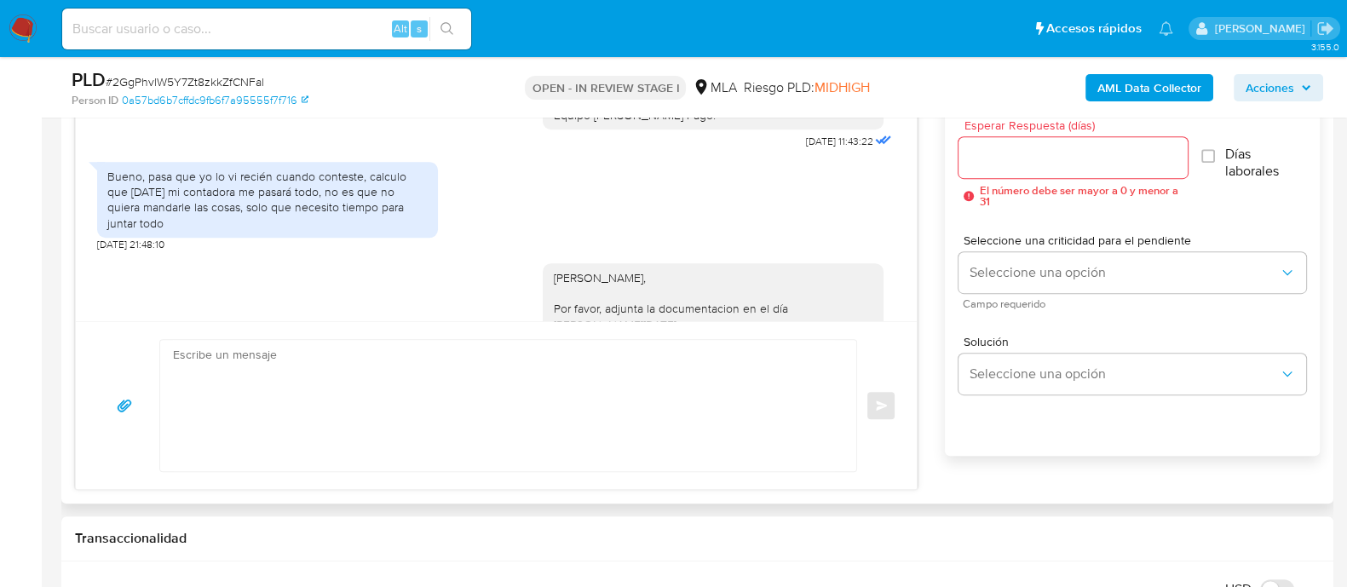
scroll to position [1870, 0]
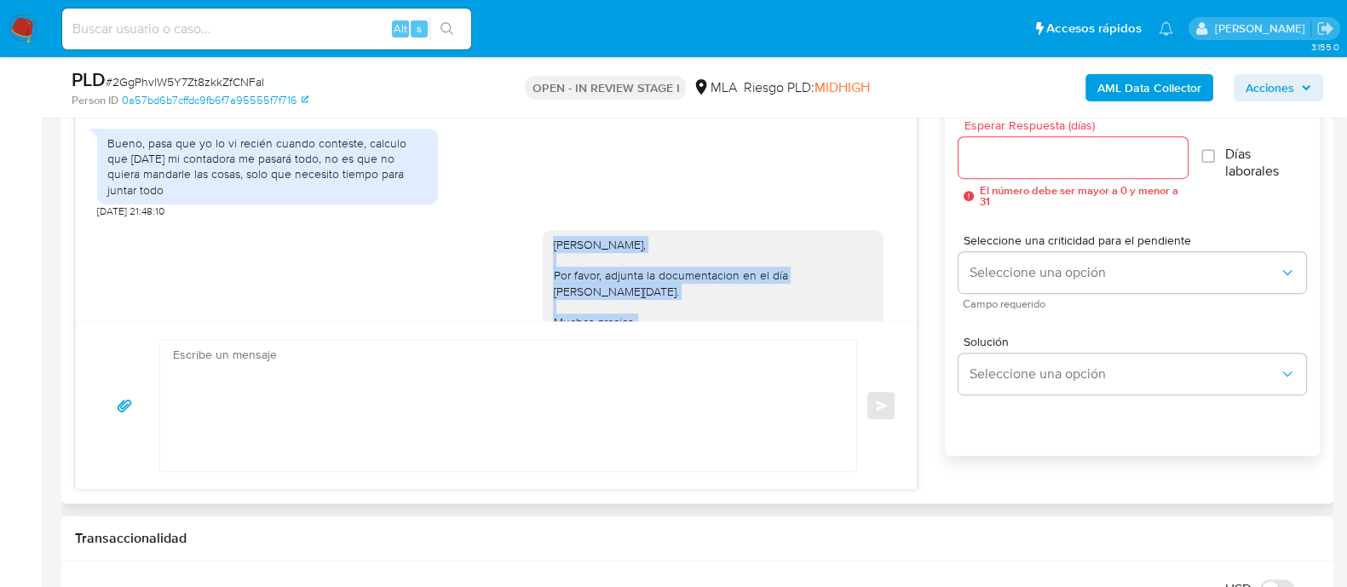
drag, startPoint x: 586, startPoint y: 161, endPoint x: 745, endPoint y: 279, distance: 198.0
click at [745, 279] on div "Hola Mauro Lucas Soldavini, Por favor, adjunta la documentacion en el día de ho…" at bounding box center [713, 307] width 320 height 140
copy div "Hola Mauro Lucas Soldavini, Por favor, adjunta la documentacion en el día de ho…"
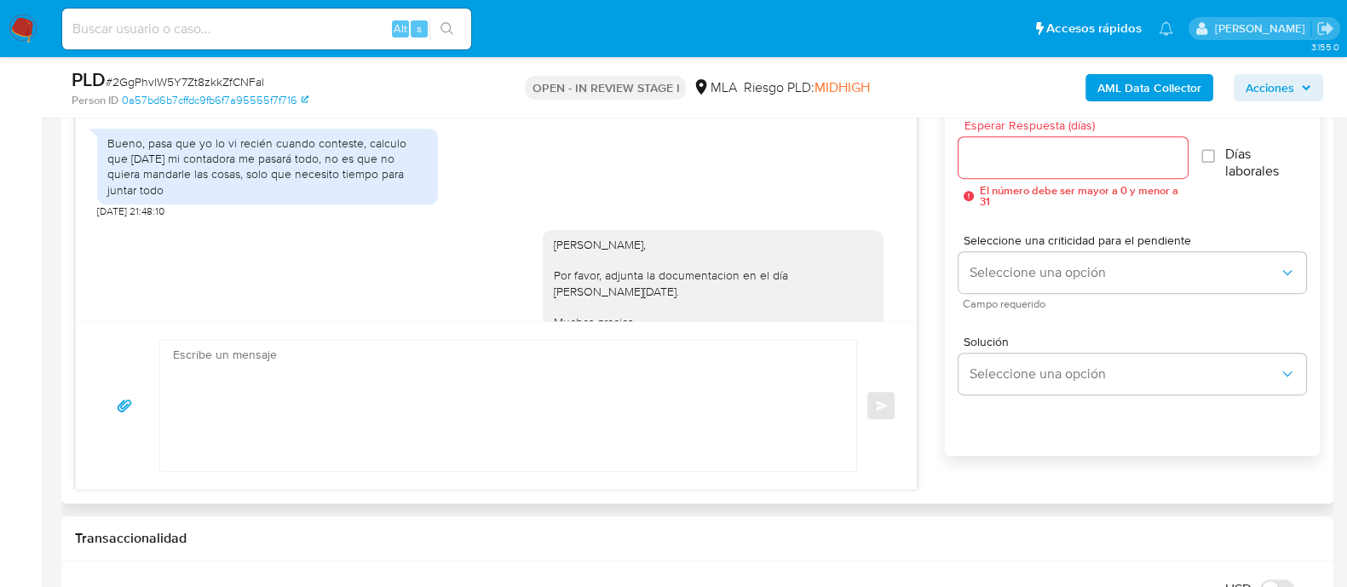
click at [675, 414] on textarea at bounding box center [504, 405] width 662 height 131
paste textarea "Hola Mauro Lucas Soldavini, Por favor, adjunta la documentacion en el día de ho…"
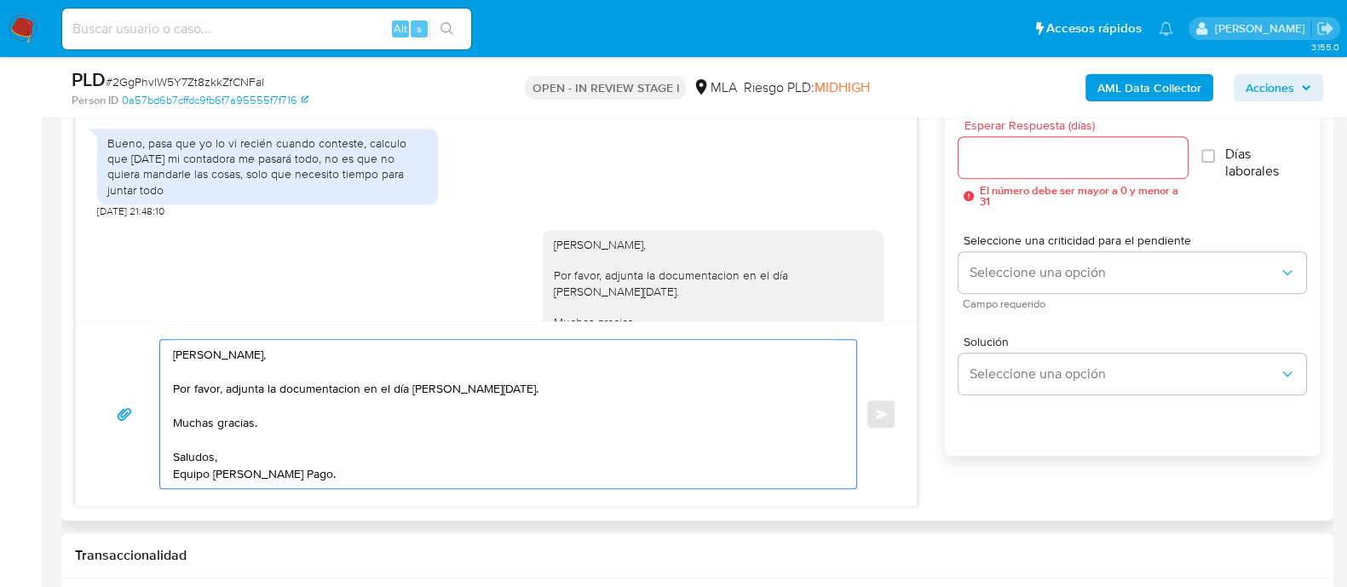
type textarea "Hola Mauro Lucas Soldavini, Por favor, adjunta la documentacion en el día de ho…"
click at [1084, 164] on input "Esperar Respuesta (días)" at bounding box center [1072, 158] width 228 height 22
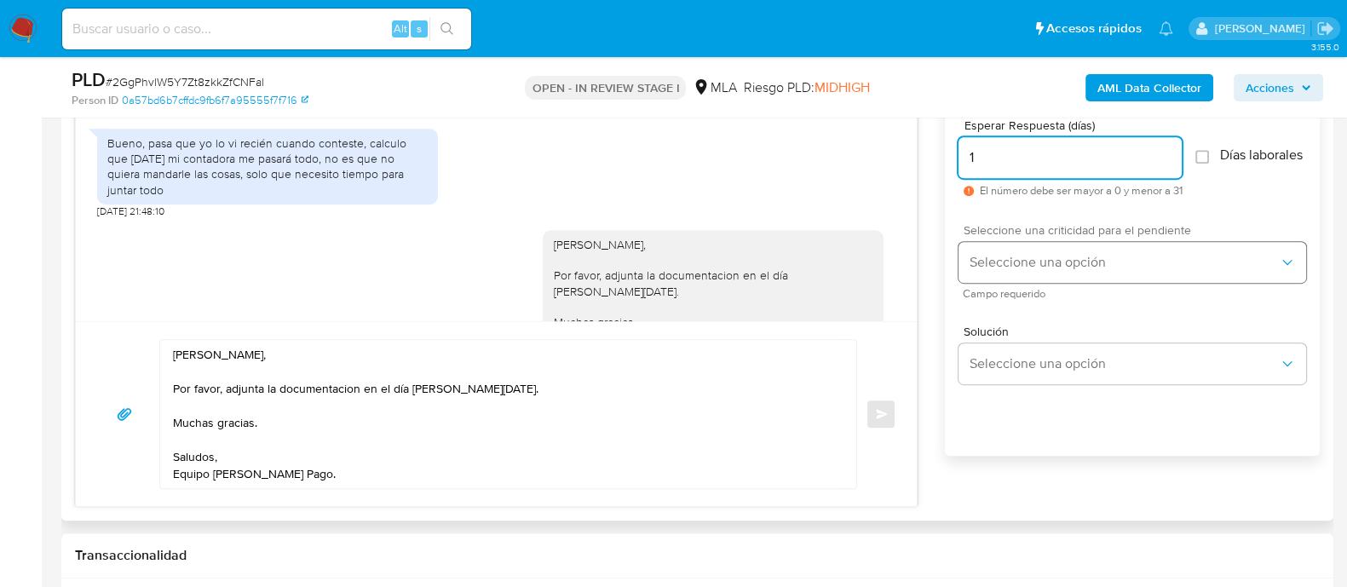
type input "1"
click at [1032, 266] on span "Seleccione una opción" at bounding box center [1123, 262] width 310 height 17
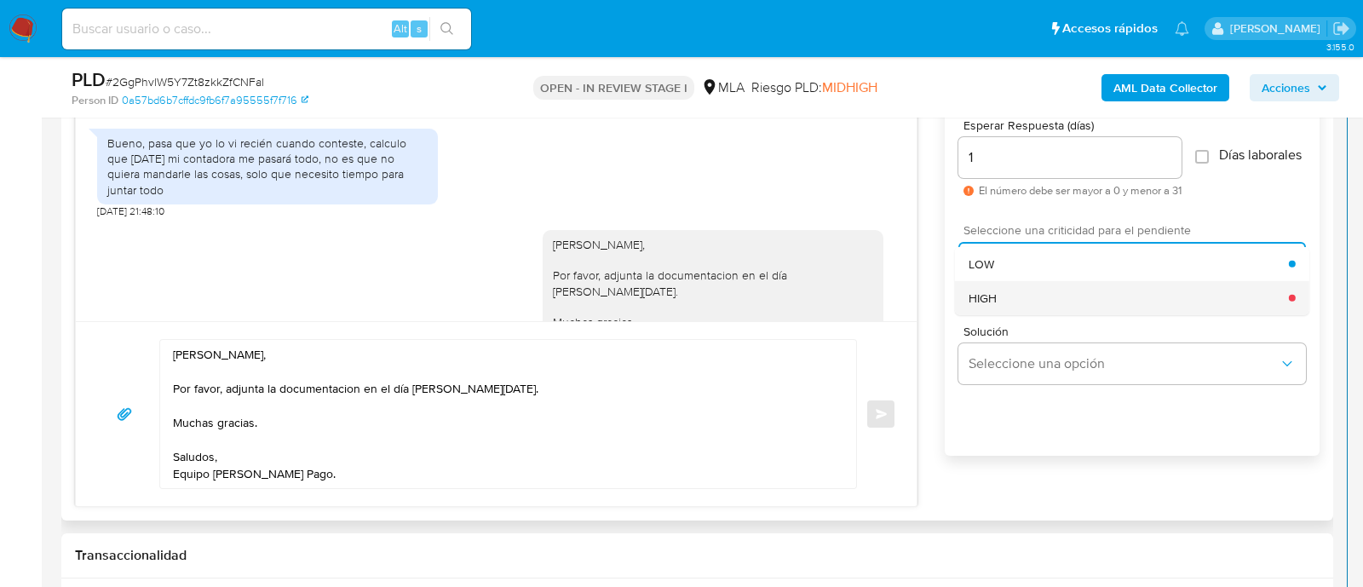
click at [1018, 307] on div "HIGH" at bounding box center [1128, 297] width 320 height 34
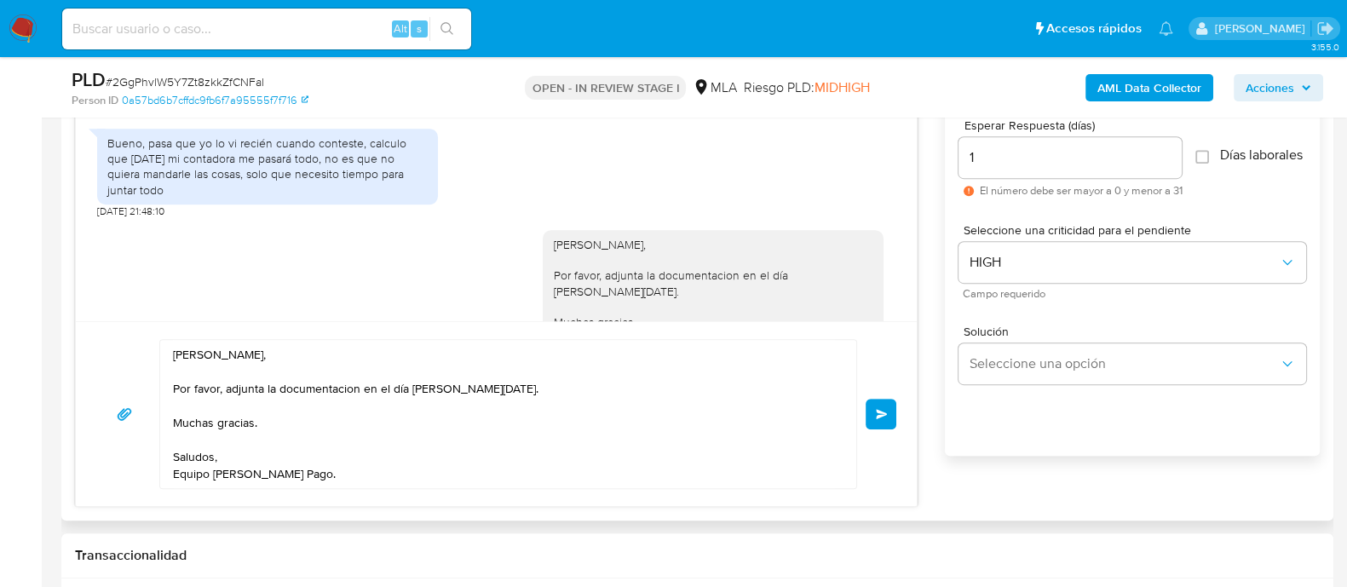
click at [882, 410] on span "Enviar" at bounding box center [882, 414] width 12 height 10
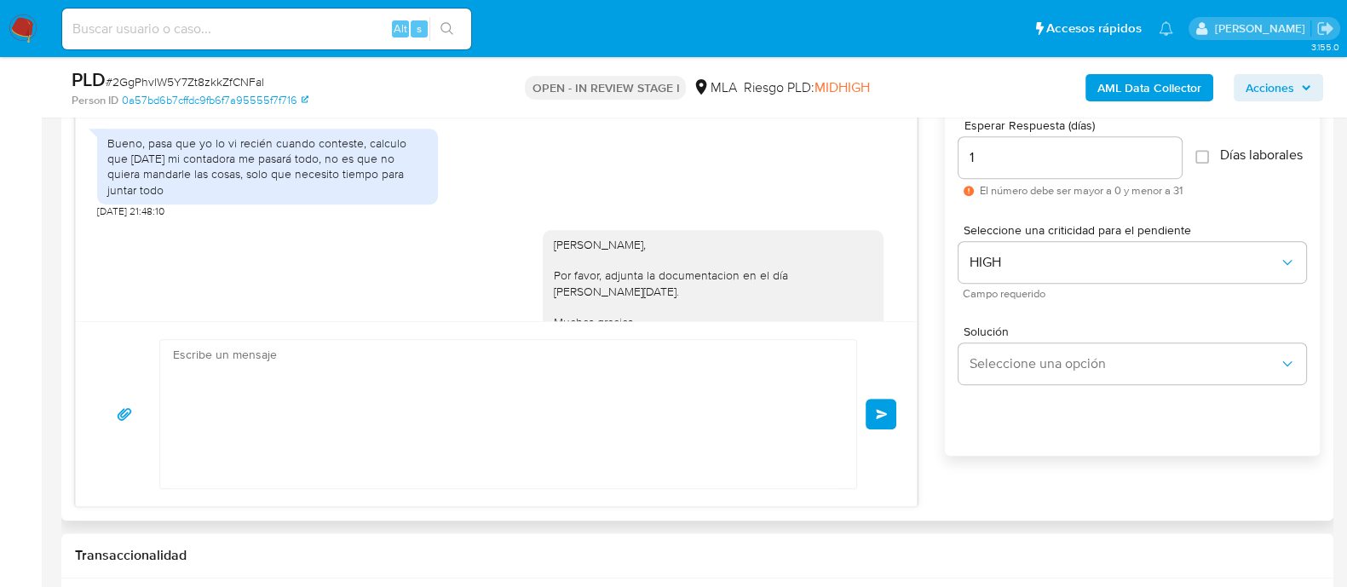
scroll to position [2043, 0]
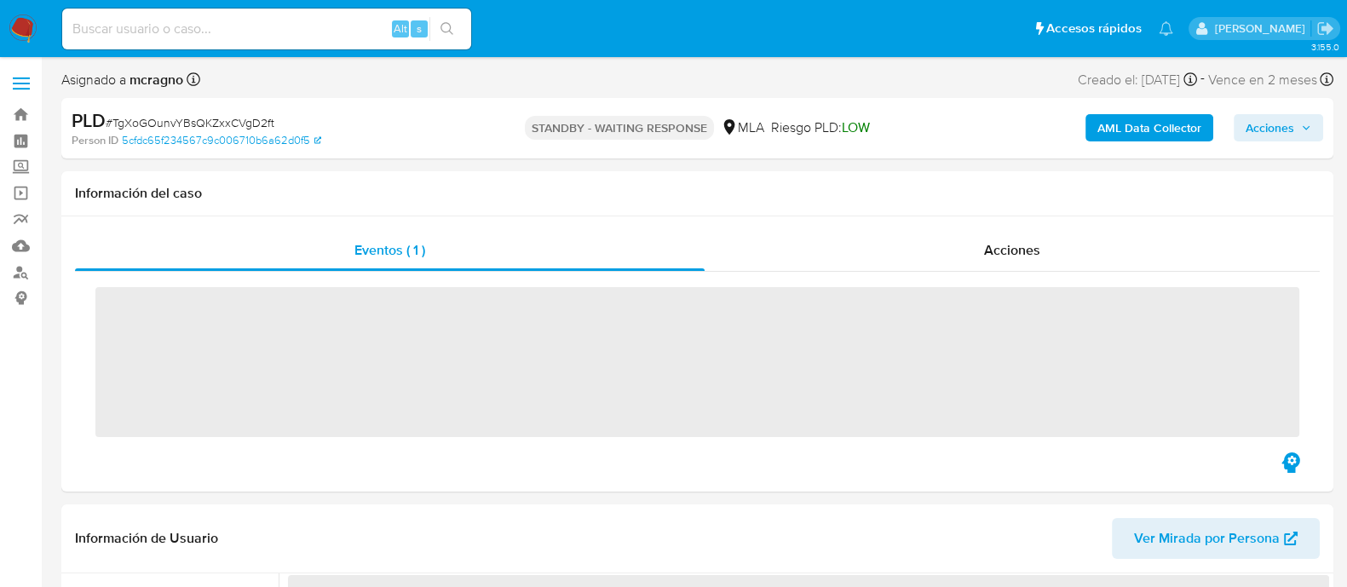
scroll to position [639, 0]
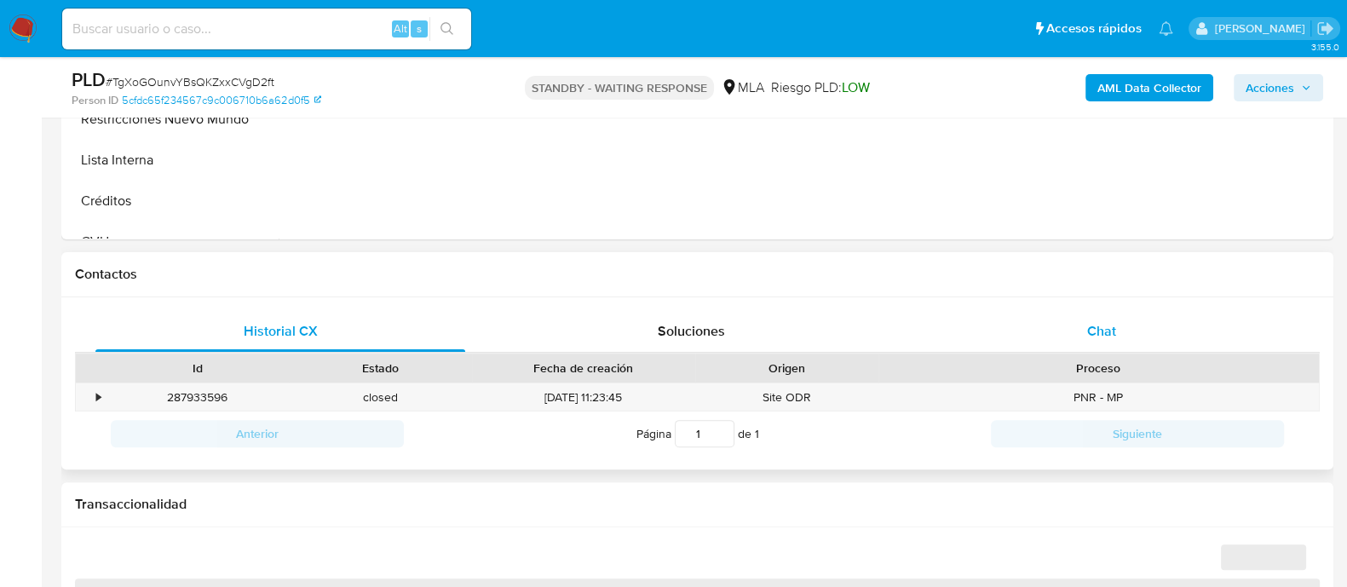
click at [1130, 325] on div "Chat" at bounding box center [1102, 331] width 370 height 41
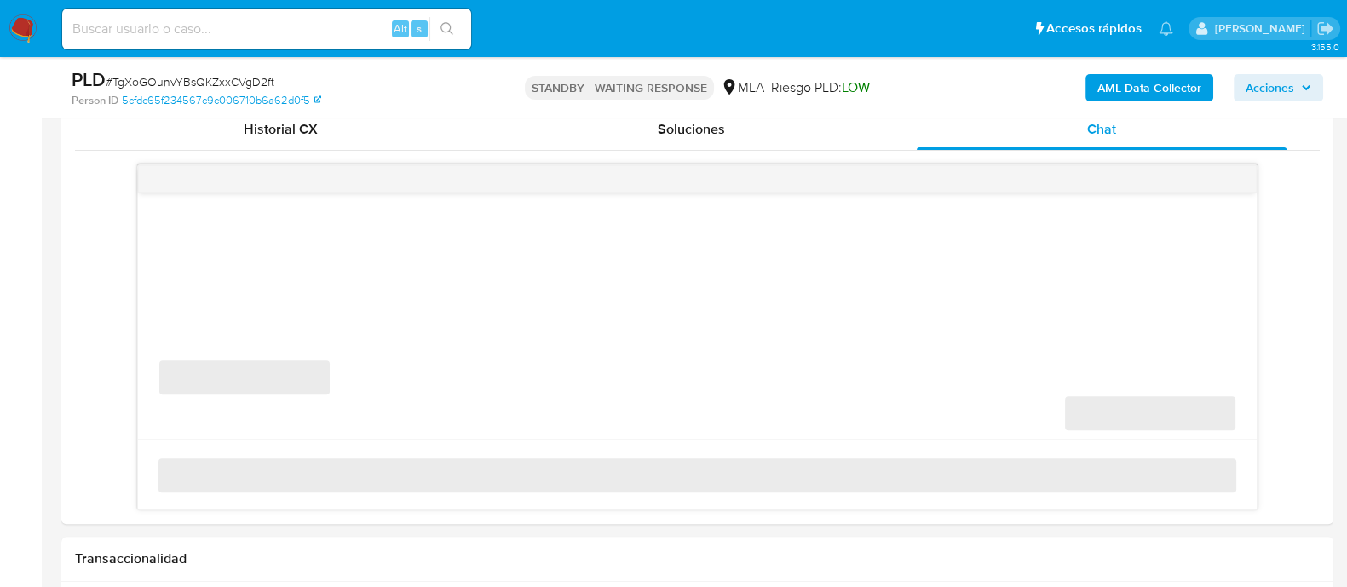
scroll to position [851, 0]
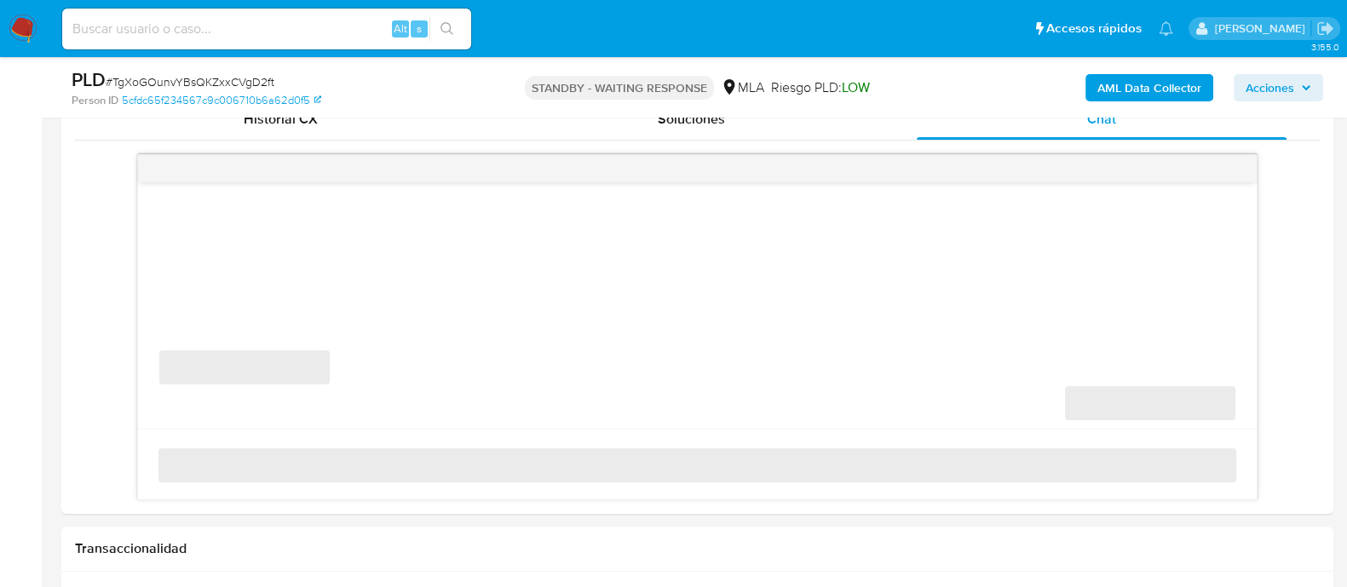
select select "10"
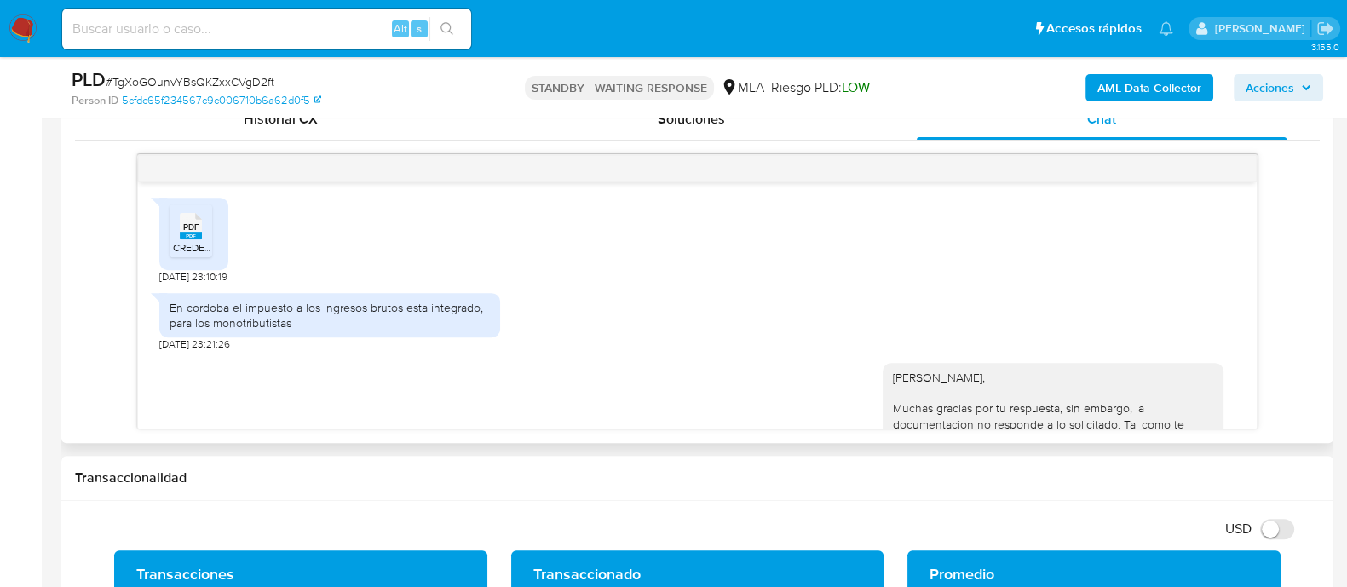
scroll to position [1252, 0]
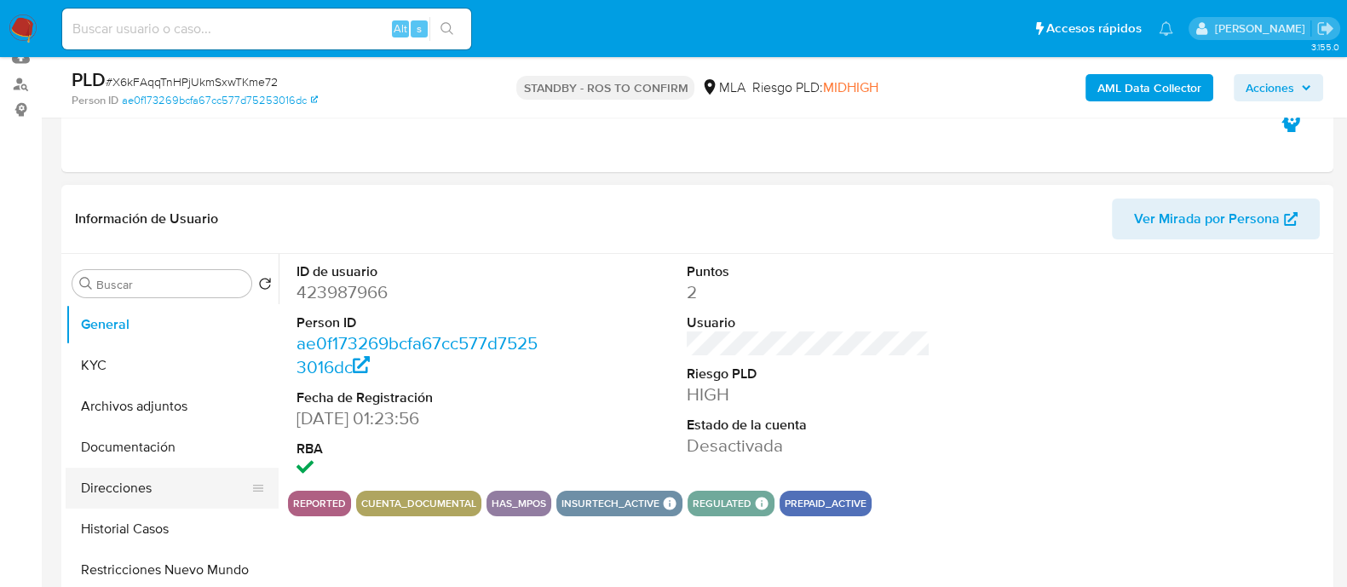
scroll to position [319, 0]
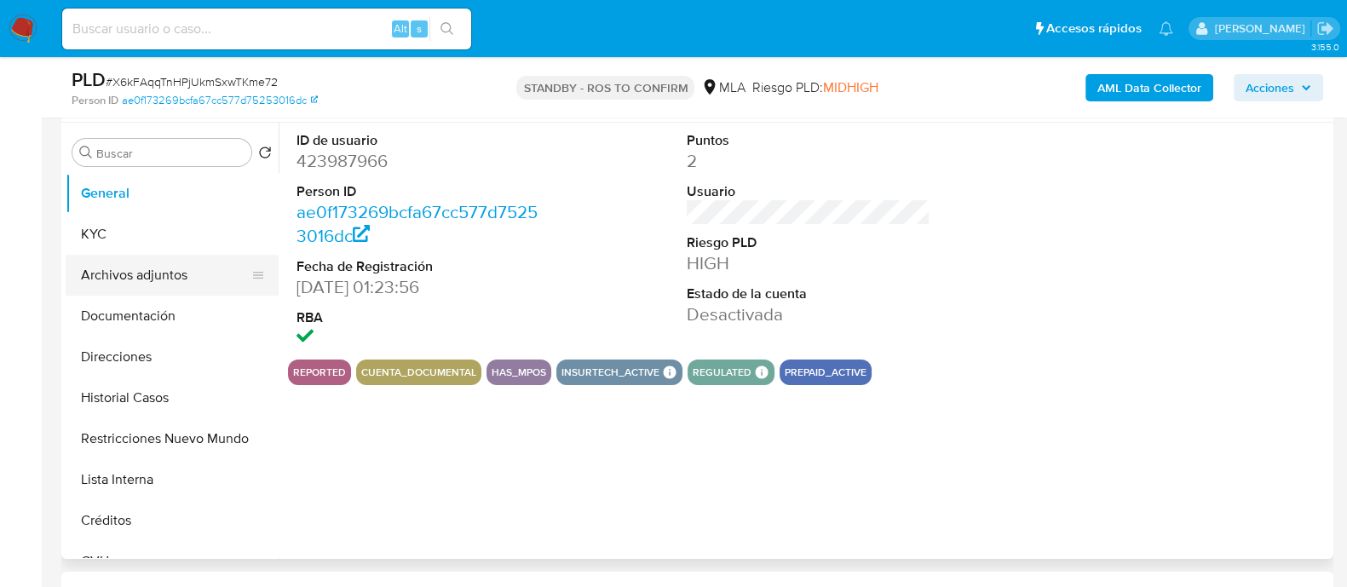
select select "10"
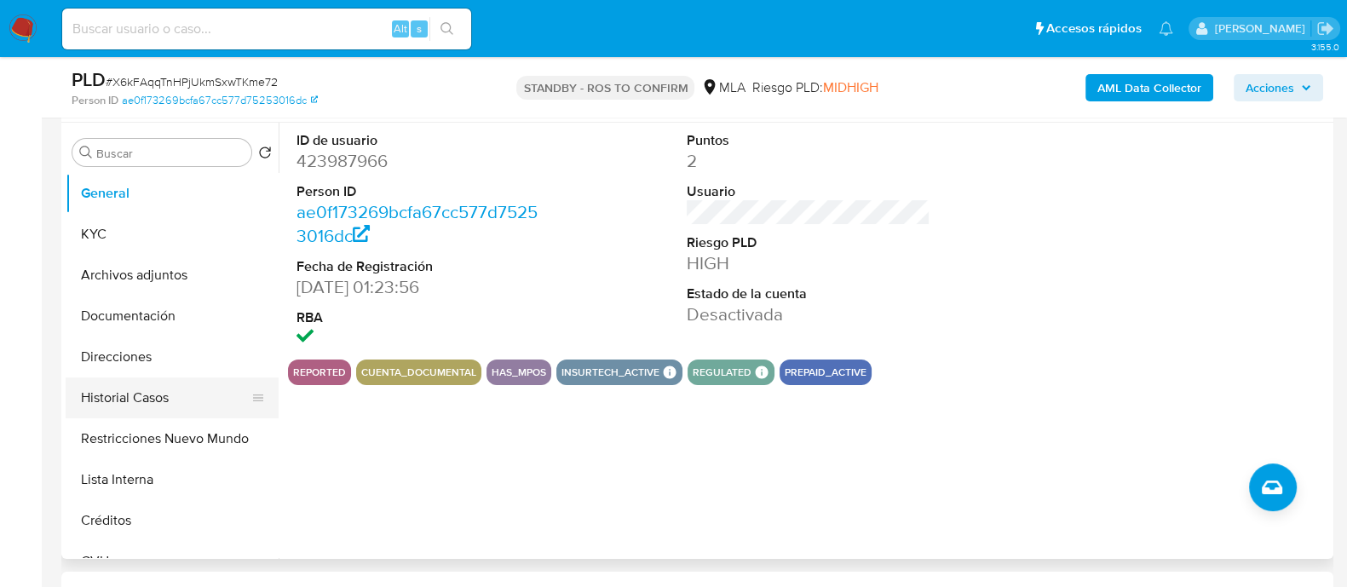
drag, startPoint x: 170, startPoint y: 397, endPoint x: 186, endPoint y: 388, distance: 18.7
click at [170, 398] on button "Historial Casos" at bounding box center [165, 397] width 199 height 41
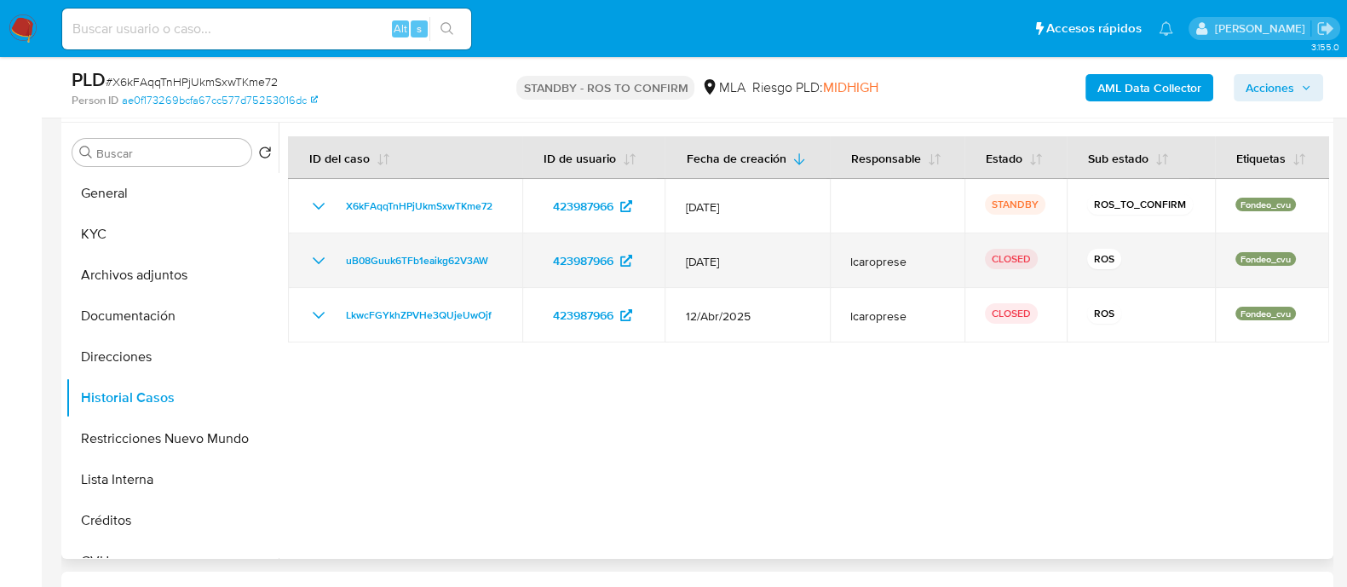
click at [319, 259] on icon "Mostrar/Ocultar" at bounding box center [318, 260] width 20 height 20
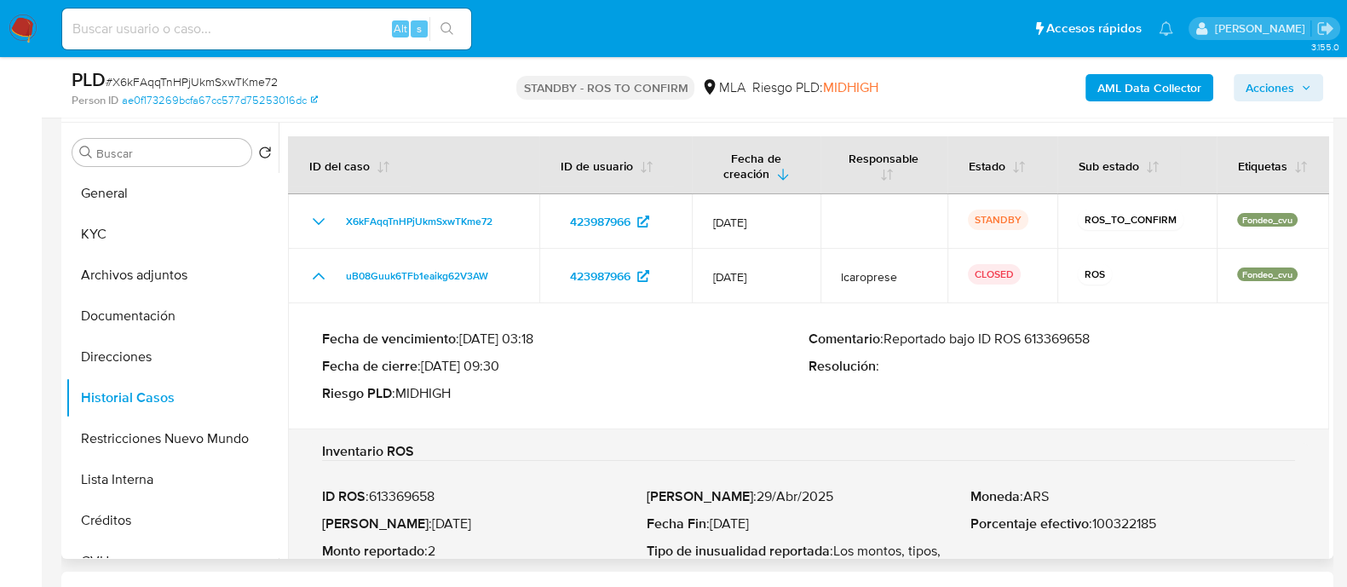
click at [1056, 346] on p "Comentario : Reportado bajo ID ROS 613369658" at bounding box center [1051, 338] width 486 height 17
click at [176, 274] on button "Archivos adjuntos" at bounding box center [165, 275] width 199 height 41
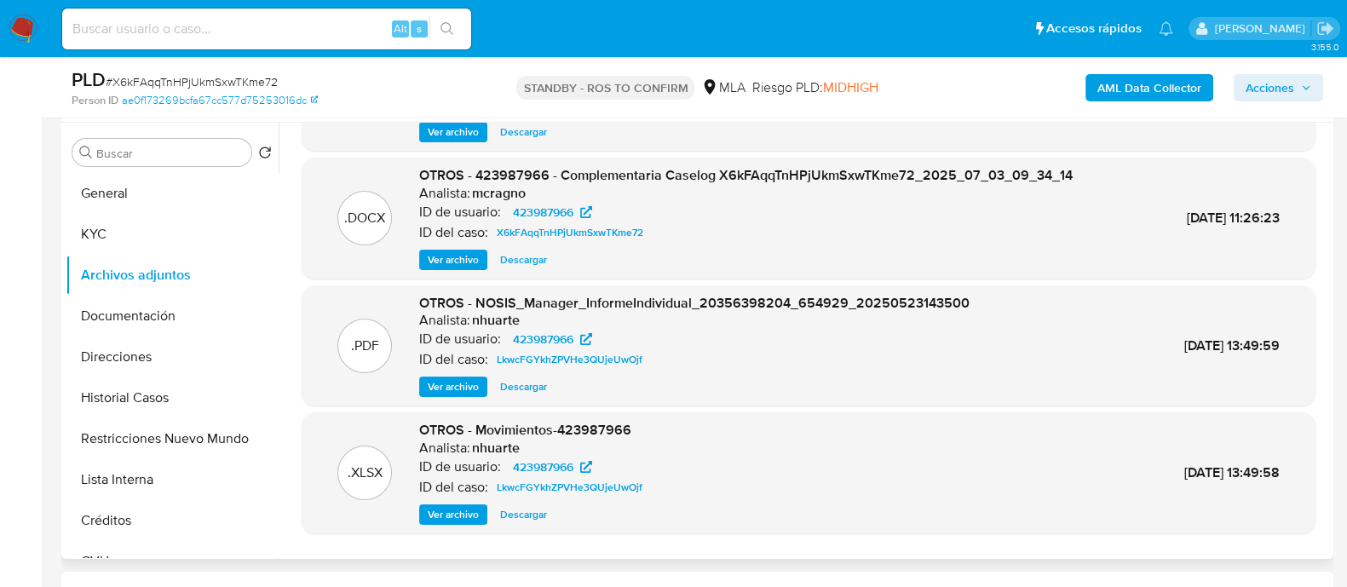
scroll to position [0, 0]
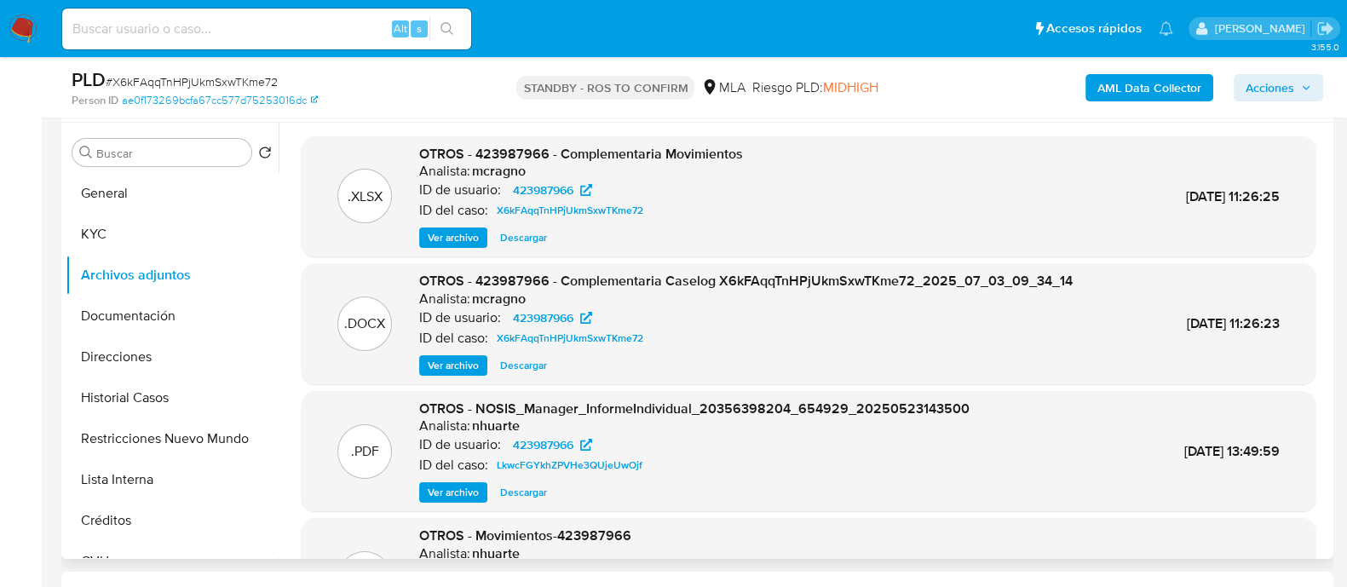
drag, startPoint x: 521, startPoint y: 361, endPoint x: 535, endPoint y: 355, distance: 14.9
click at [521, 362] on span "Descargar" at bounding box center [523, 365] width 47 height 17
